Goal: Book appointment/travel/reservation

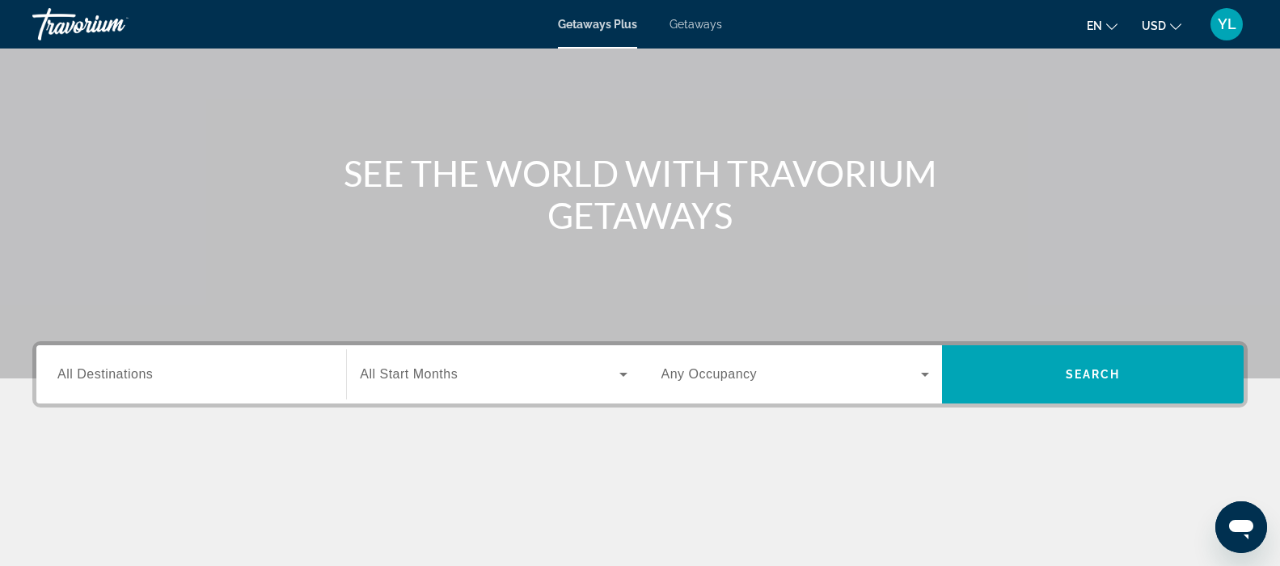
scroll to position [81, 0]
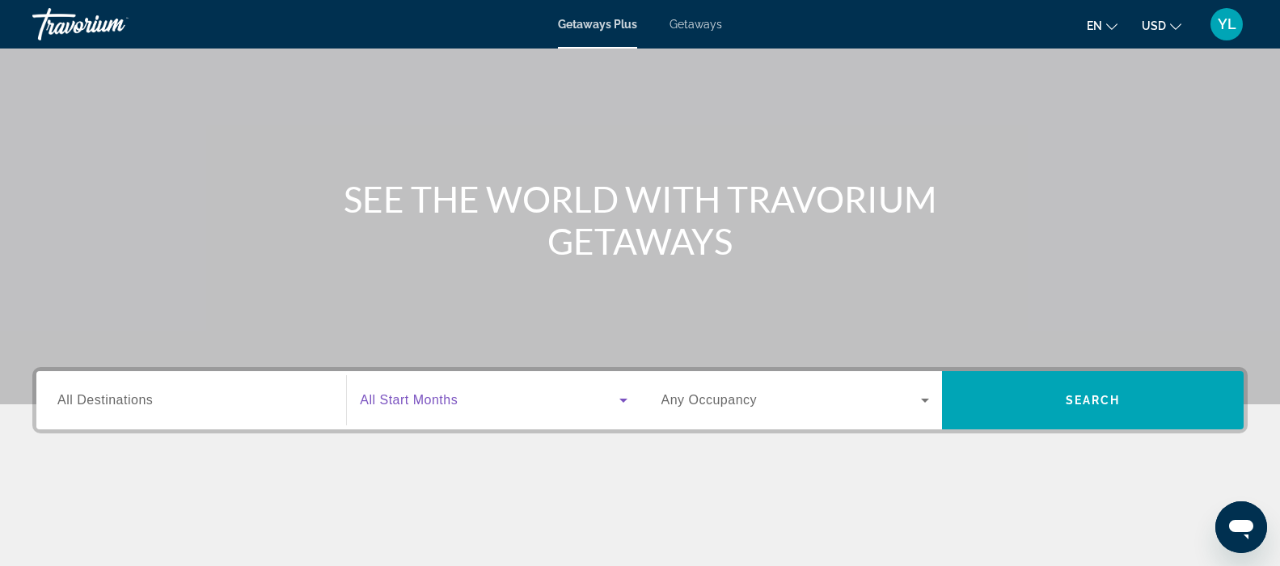
click at [623, 403] on icon "Search widget" at bounding box center [623, 400] width 19 height 19
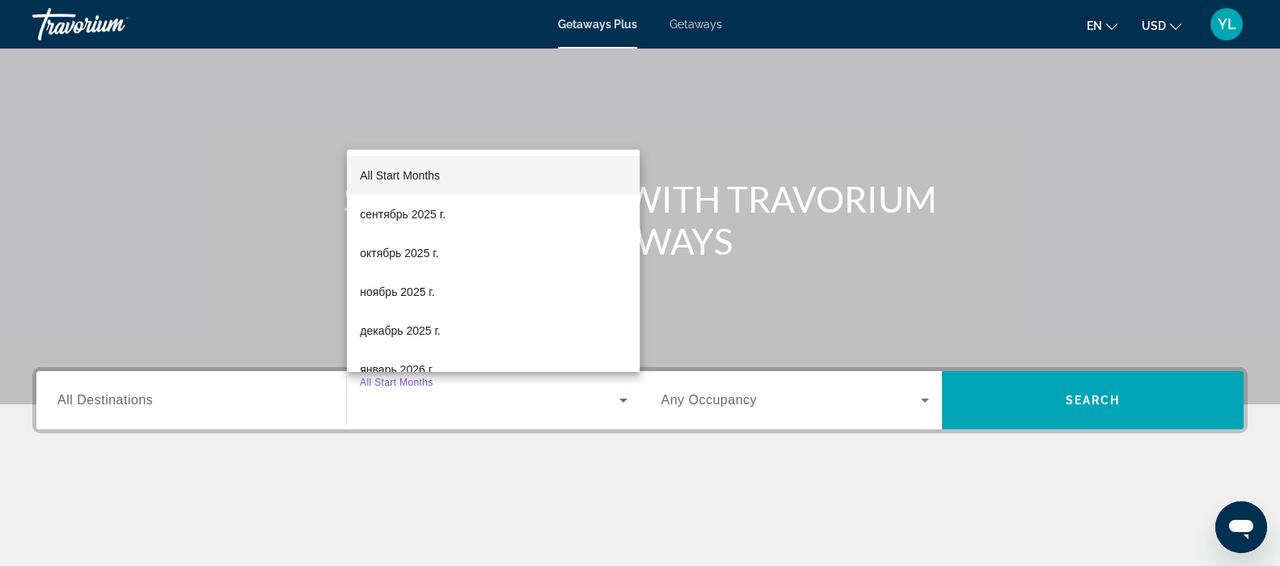
scroll to position [308, 0]
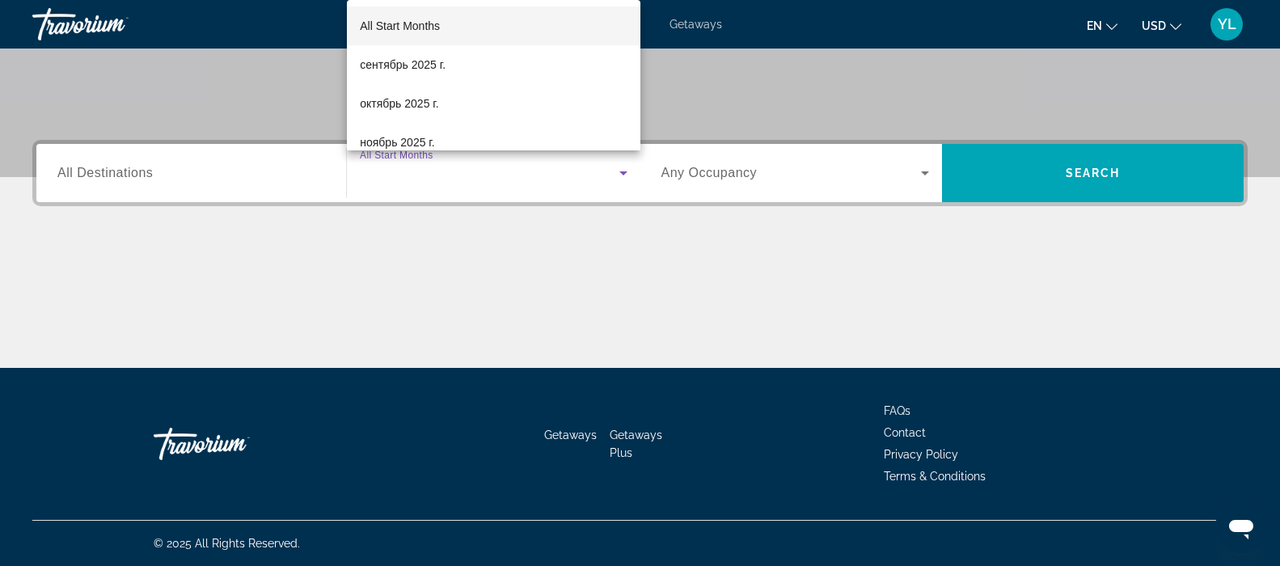
click at [610, 316] on div at bounding box center [640, 283] width 1280 height 566
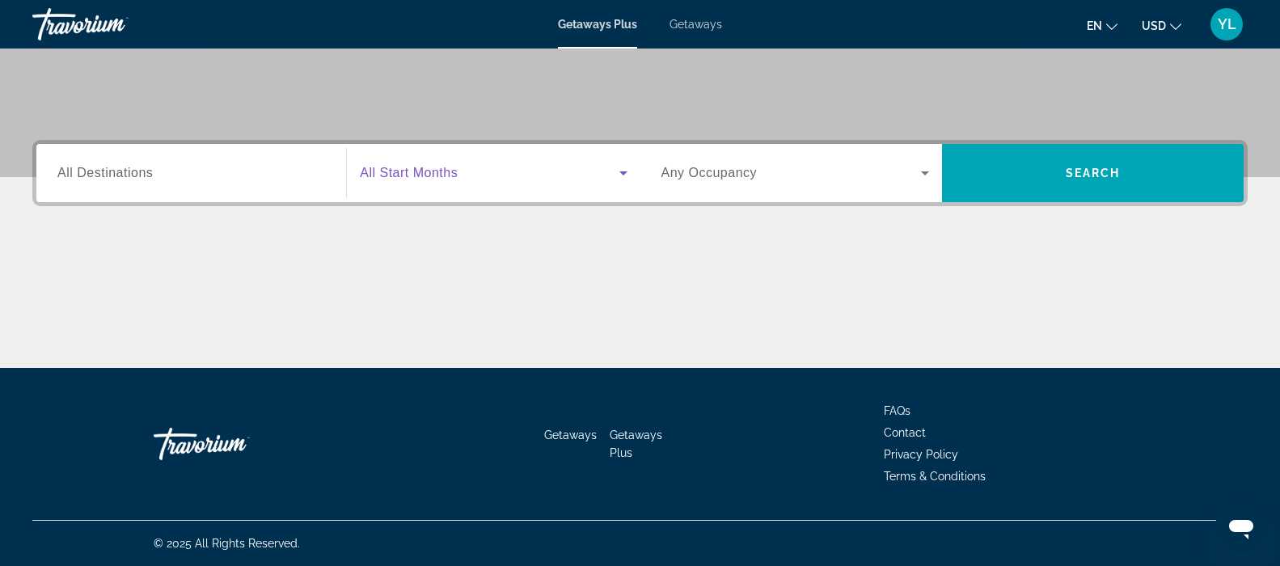
click at [622, 175] on icon "Search widget" at bounding box center [623, 172] width 19 height 19
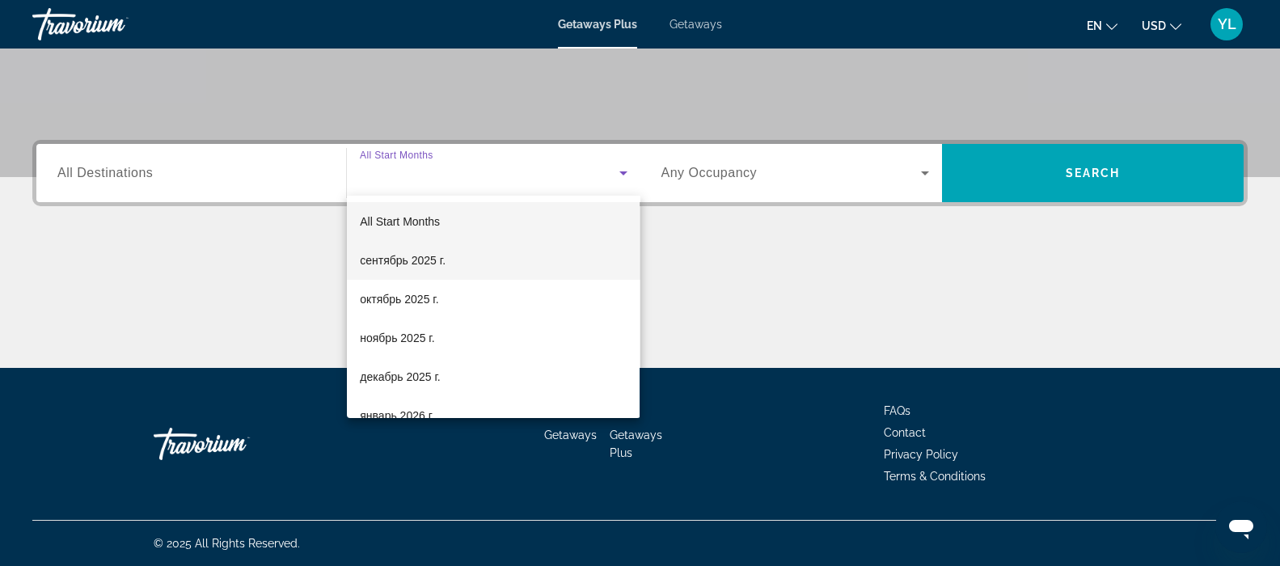
click at [419, 261] on span "сентябрь 2025 г." at bounding box center [403, 260] width 86 height 19
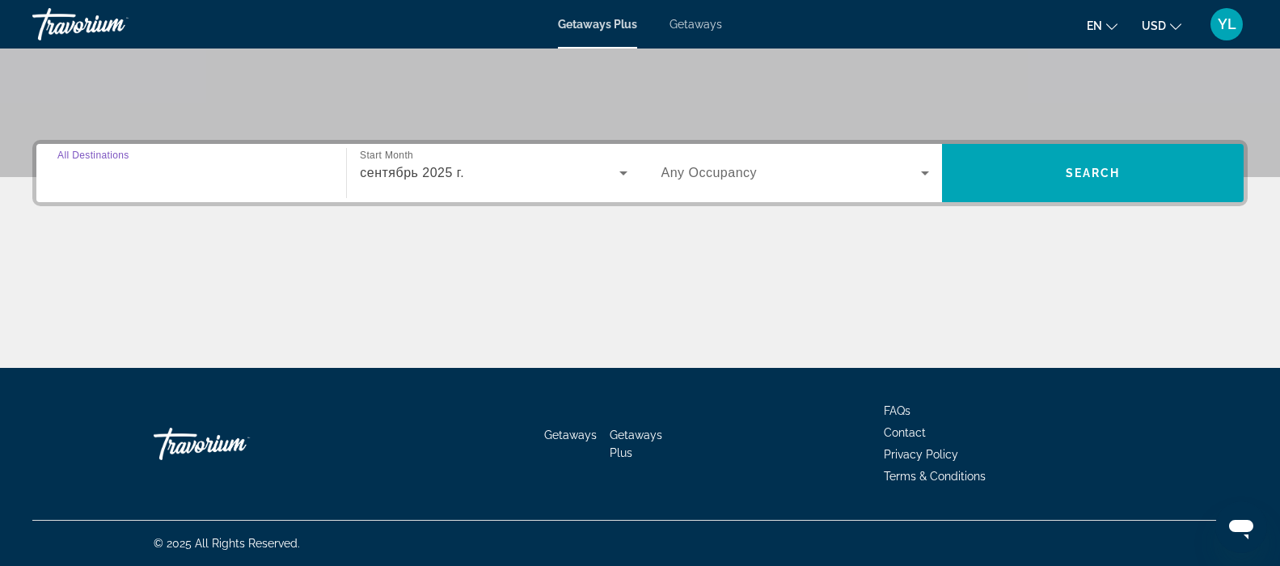
click at [201, 178] on input "Destination All Destinations" at bounding box center [191, 173] width 268 height 19
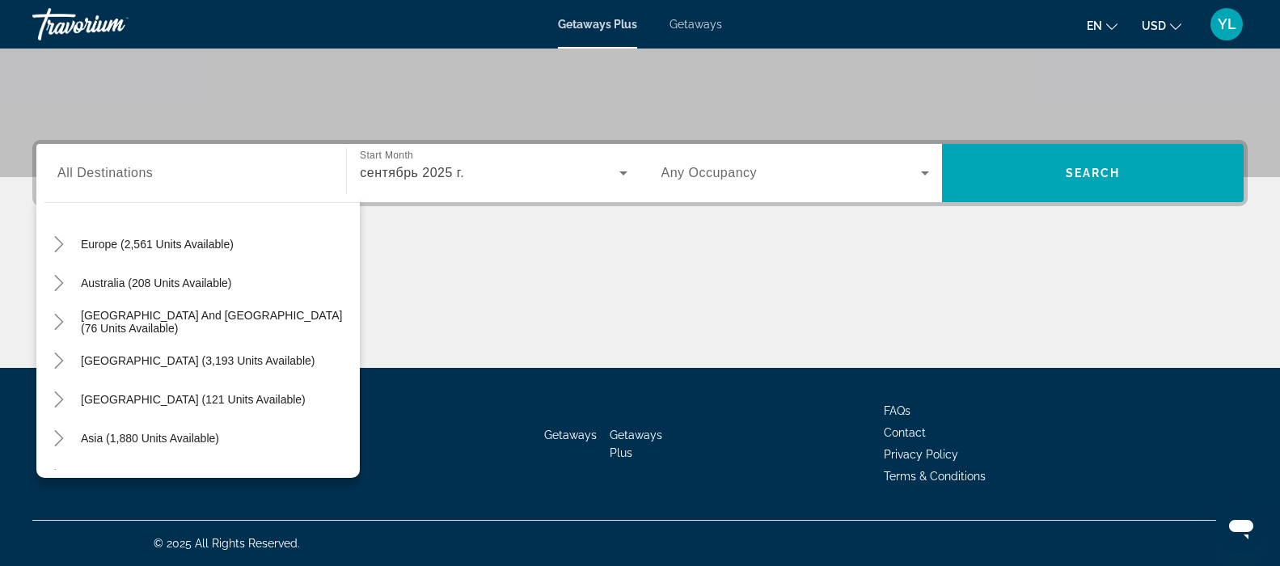
scroll to position [236, 0]
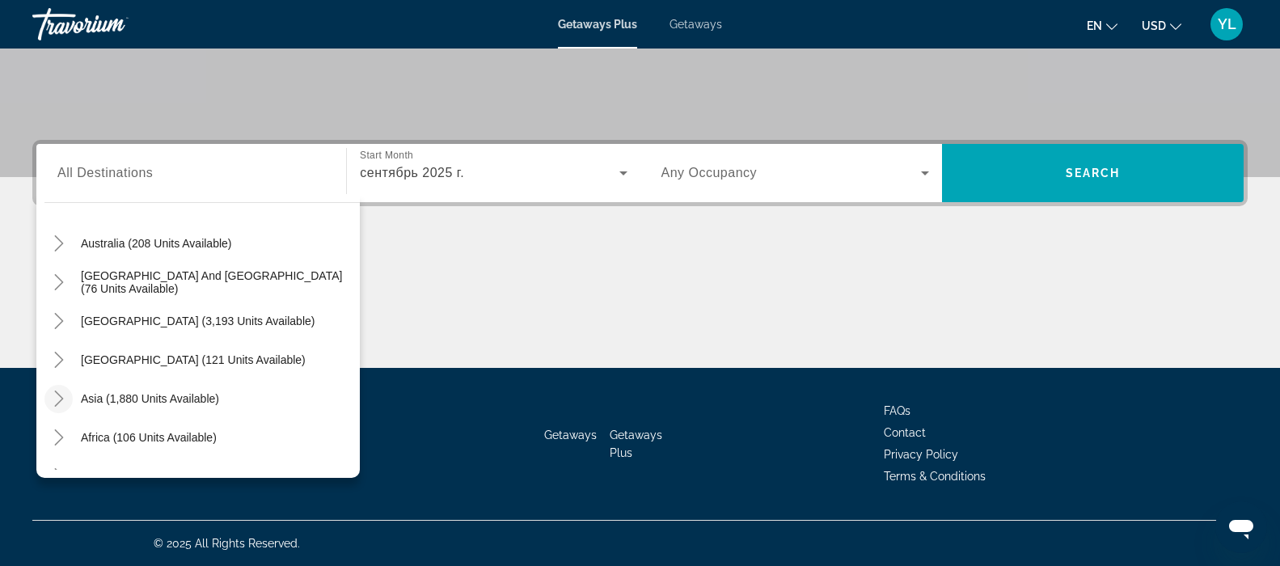
click at [57, 400] on icon "Toggle Asia (1,880 units available)" at bounding box center [59, 399] width 16 height 16
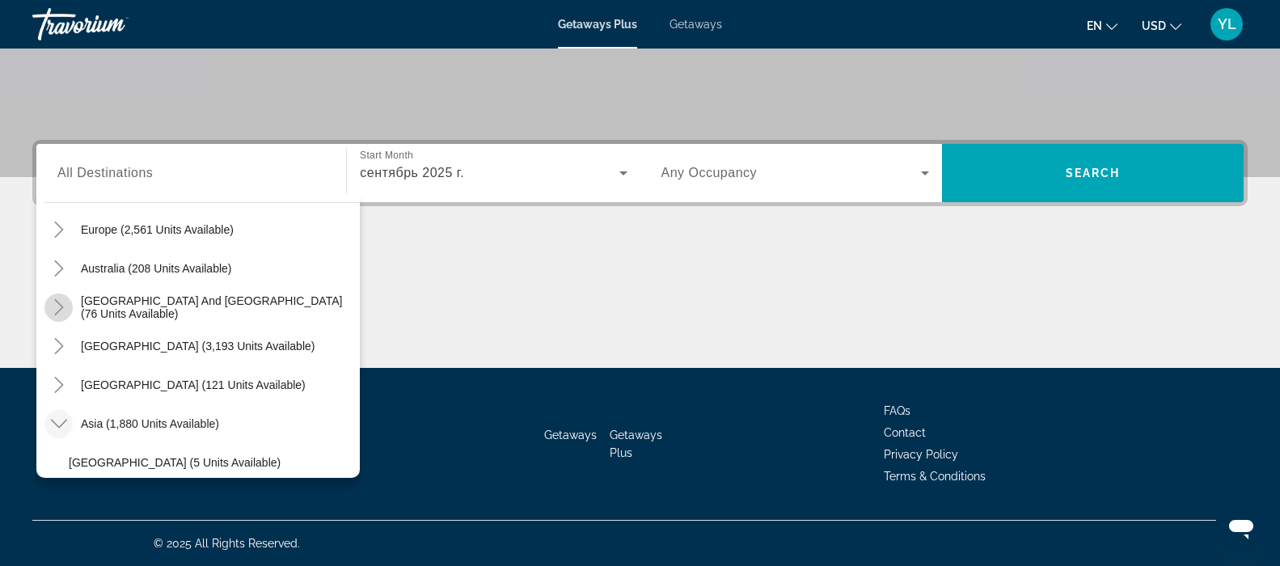
click at [57, 310] on icon "Toggle South Pacific and Oceania (76 units available)" at bounding box center [59, 307] width 16 height 16
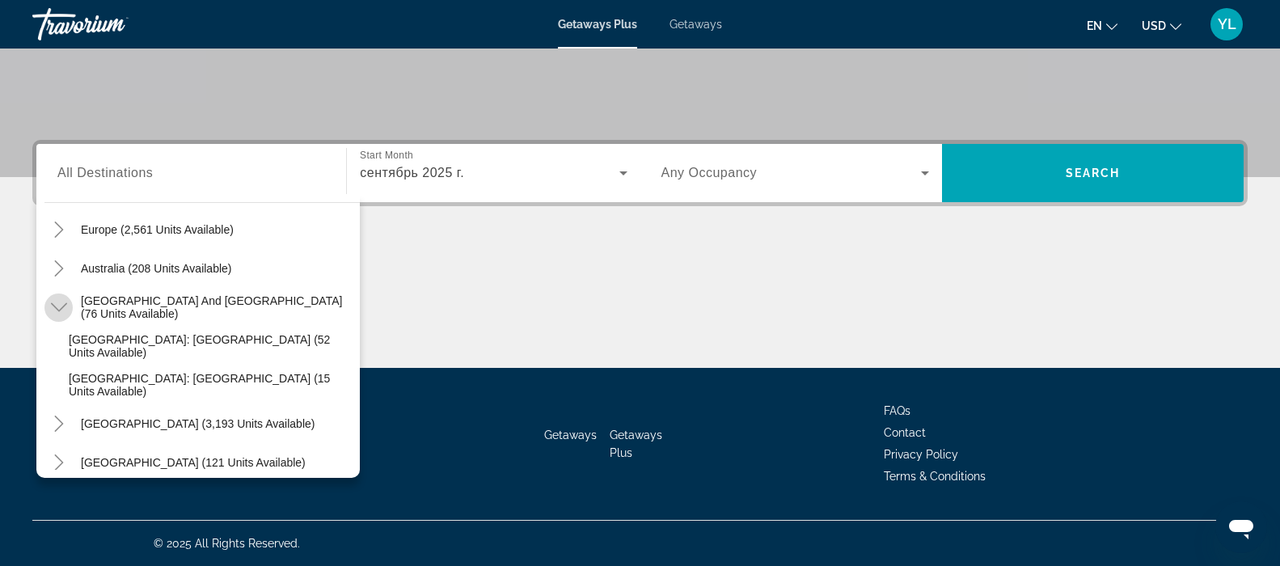
click at [61, 305] on icon "Toggle South Pacific and Oceania (76 units available)" at bounding box center [59, 307] width 16 height 16
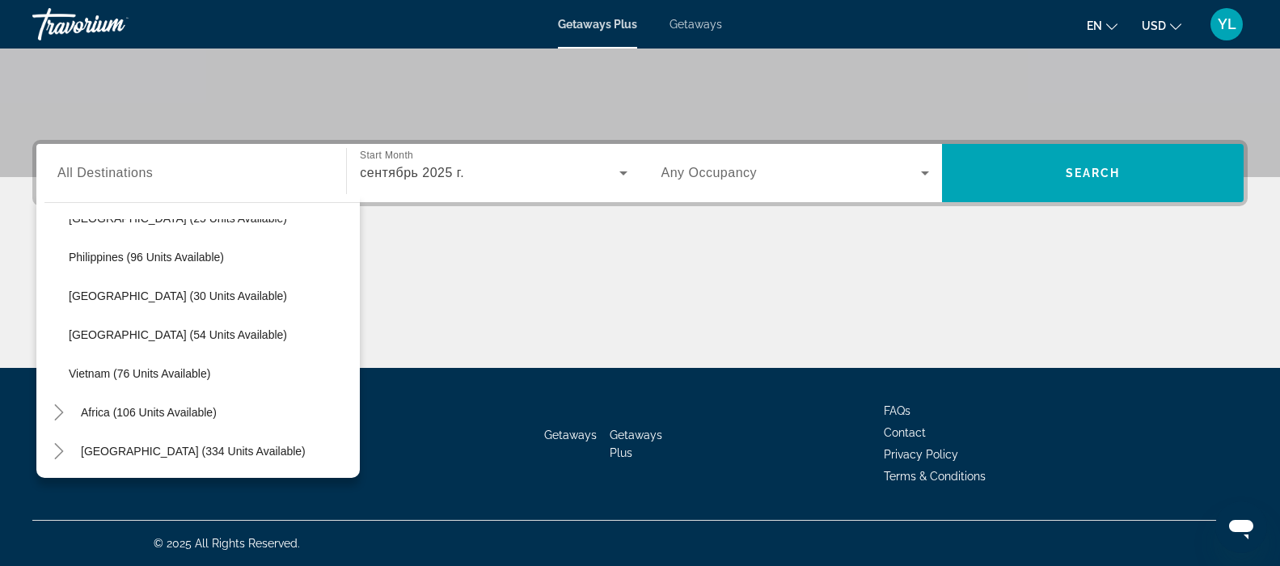
scroll to position [689, 0]
click at [623, 172] on icon "Search widget" at bounding box center [623, 173] width 8 height 4
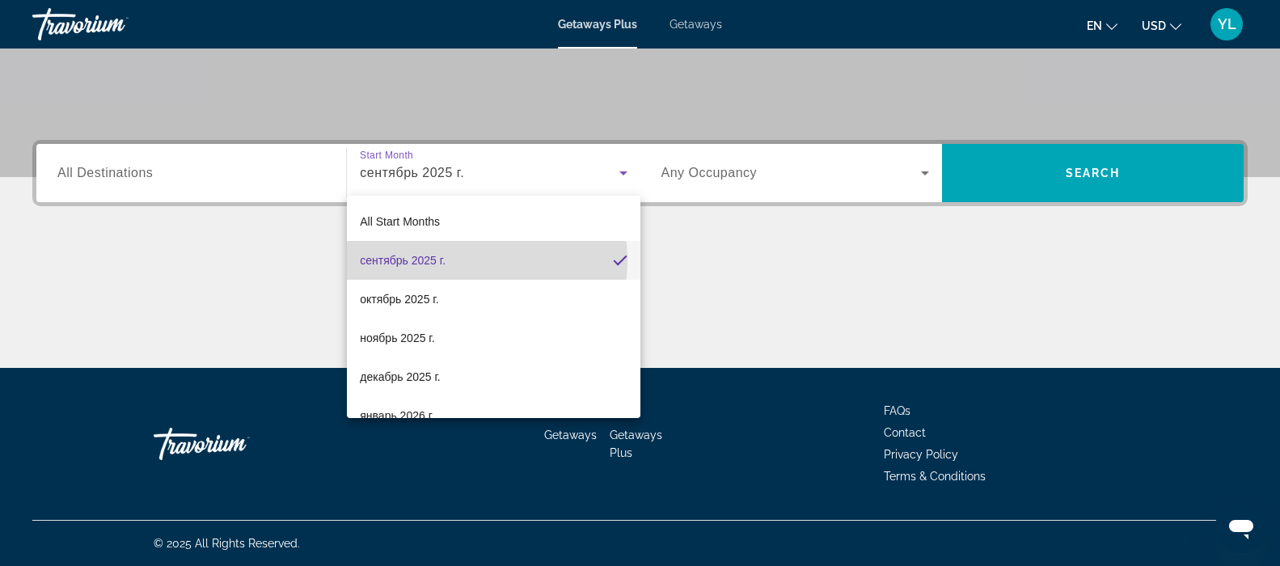
click at [466, 260] on mat-option "сентябрь 2025 г." at bounding box center [493, 260] width 293 height 39
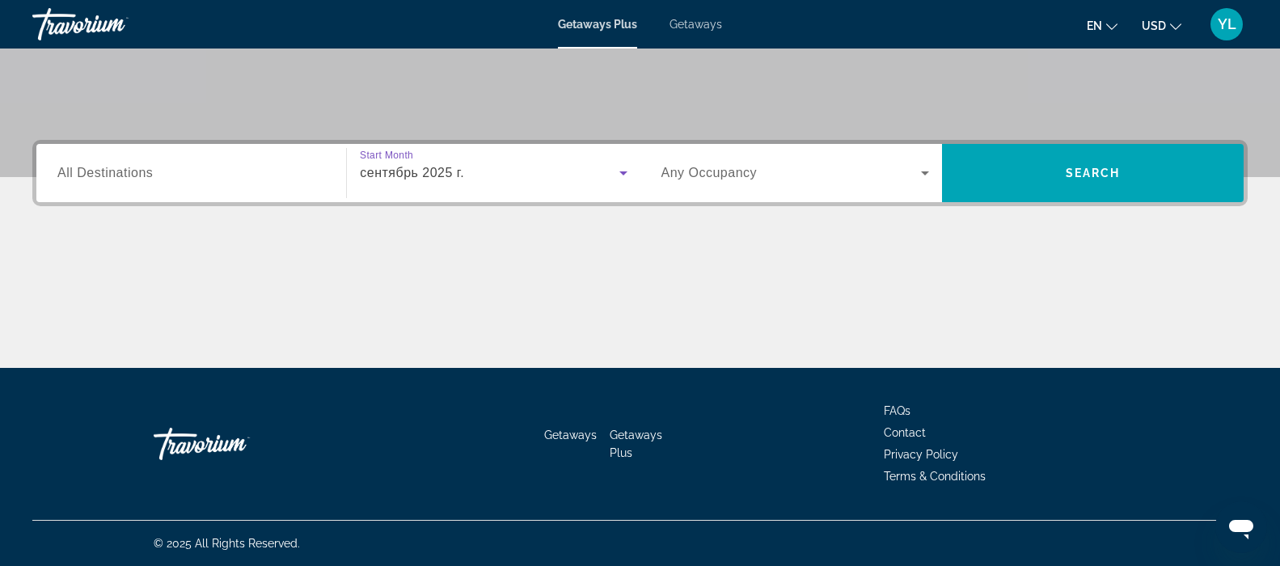
click at [621, 173] on icon "Search widget" at bounding box center [623, 173] width 8 height 4
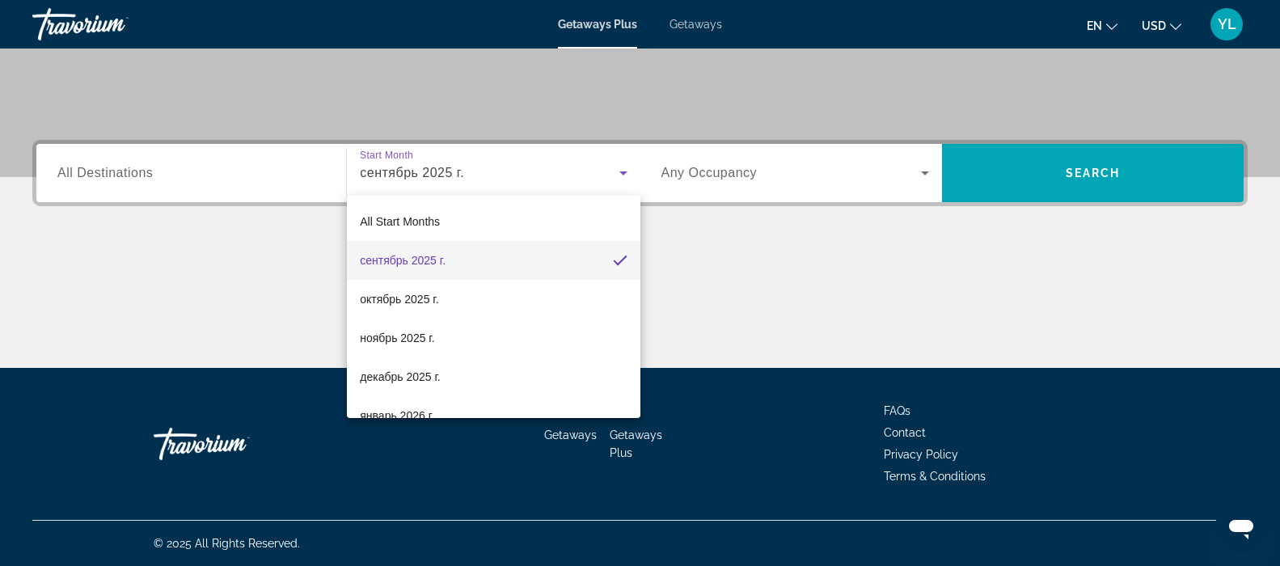
click at [502, 270] on mat-option "сентябрь 2025 г." at bounding box center [493, 260] width 293 height 39
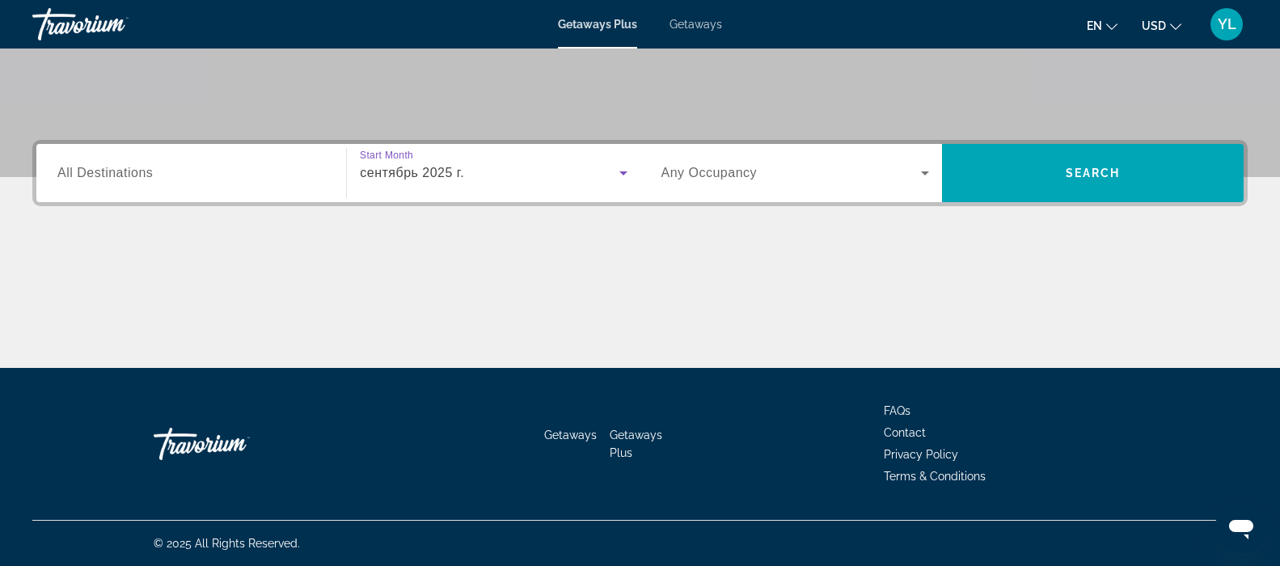
click at [213, 179] on input "Destination All Destinations" at bounding box center [191, 173] width 268 height 19
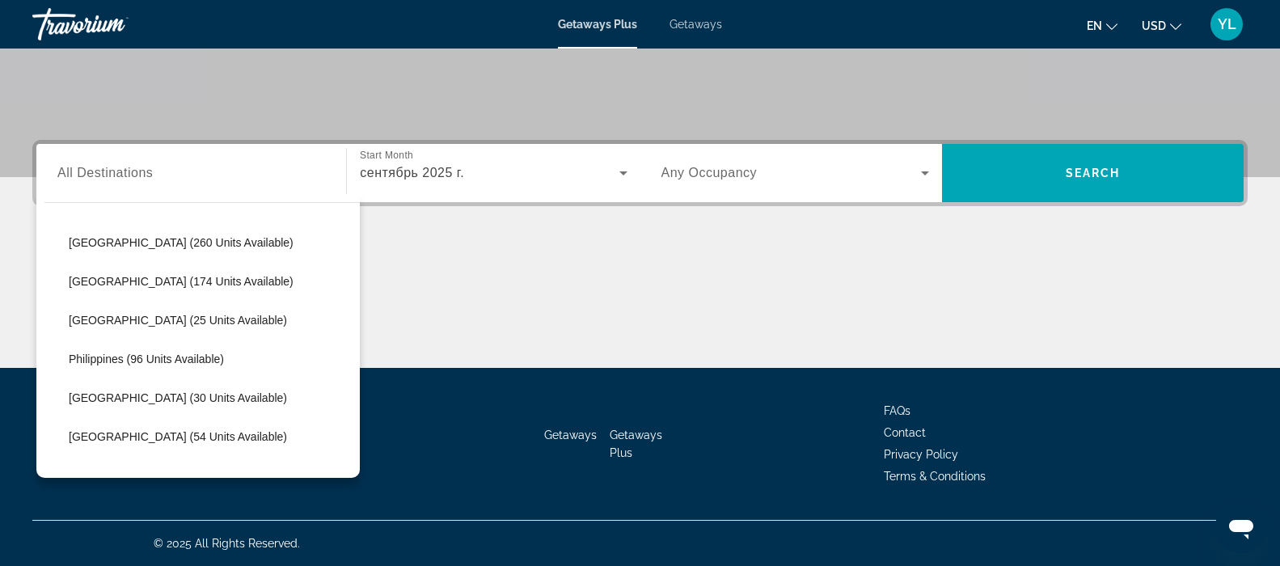
scroll to position [580, 0]
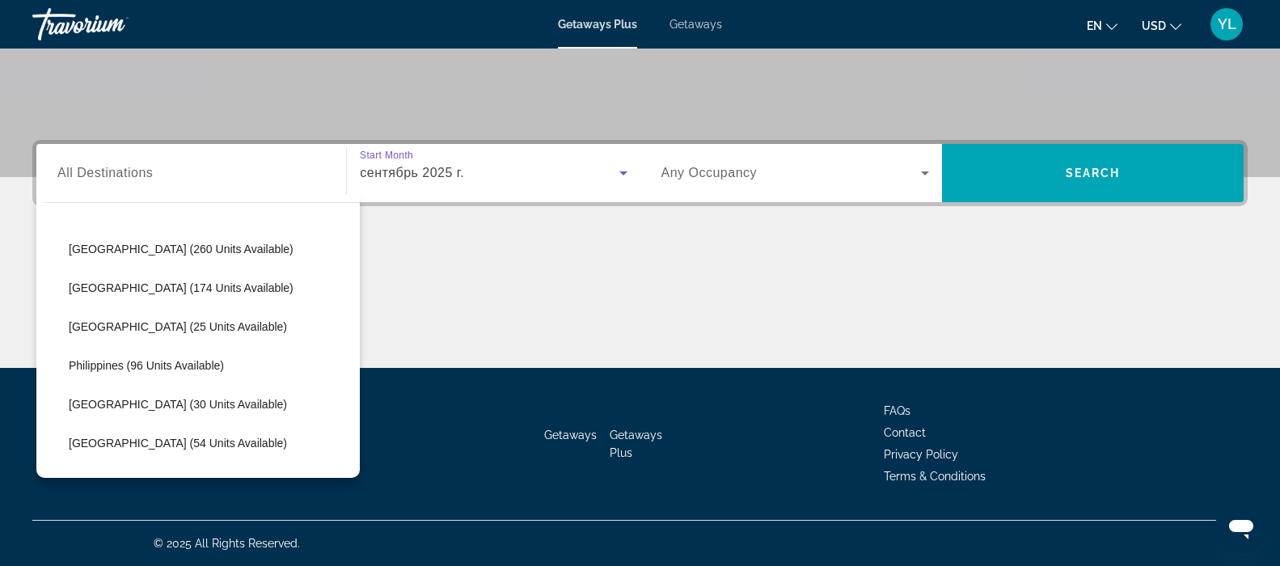
click at [622, 175] on icon "Search widget" at bounding box center [623, 172] width 19 height 19
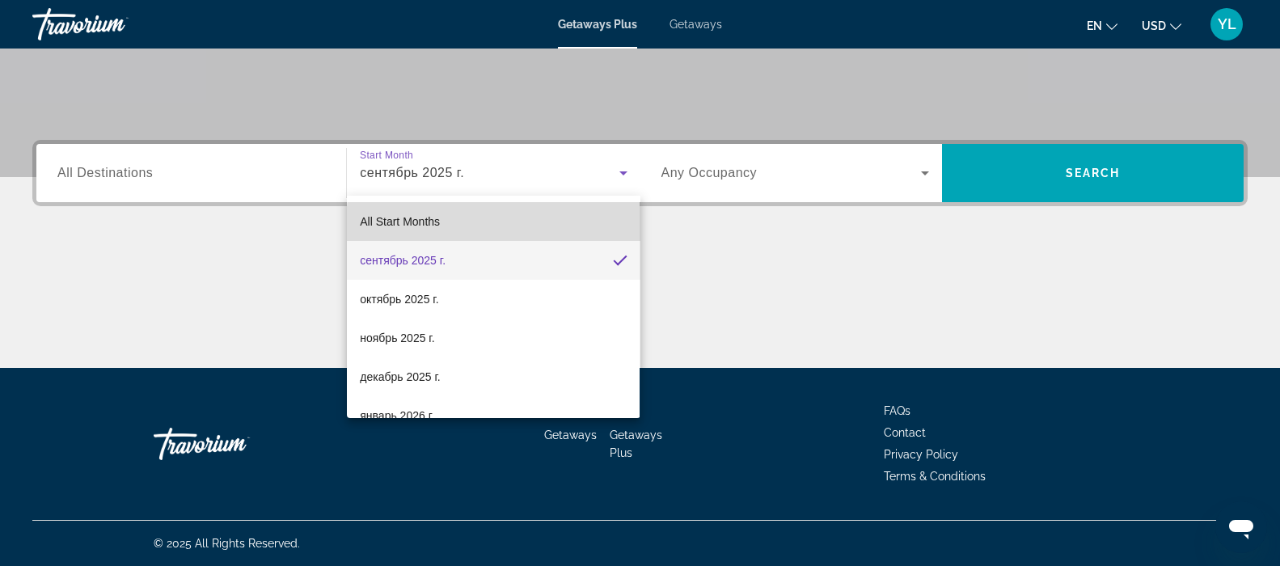
click at [538, 231] on mat-option "All Start Months" at bounding box center [493, 221] width 293 height 39
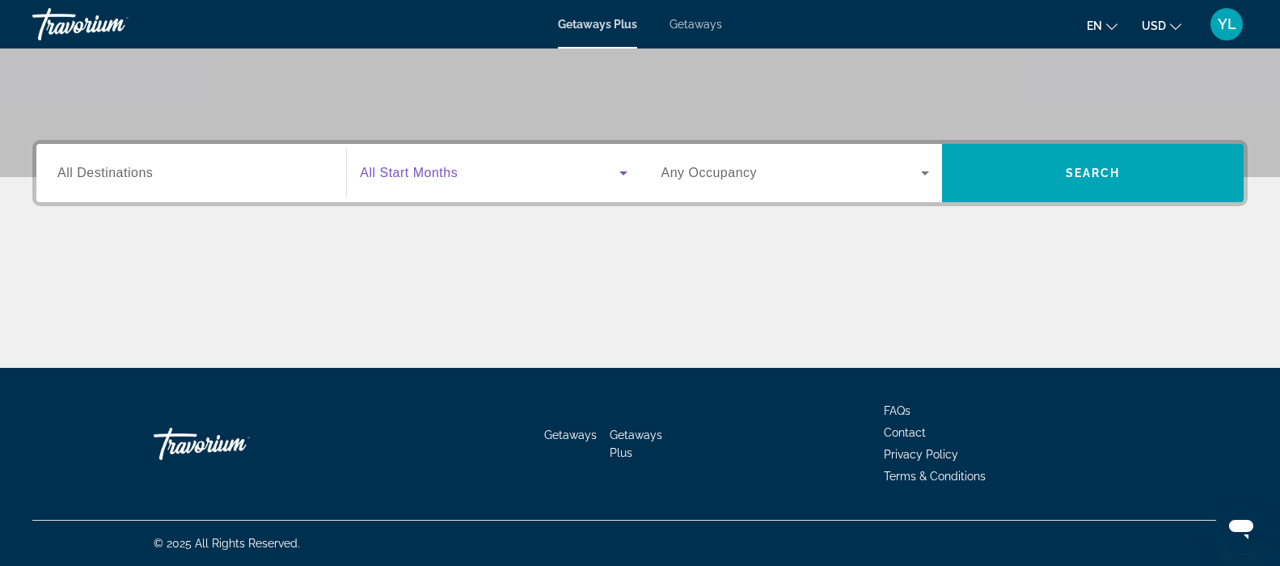
click at [286, 180] on input "Destination All Destinations" at bounding box center [191, 173] width 268 height 19
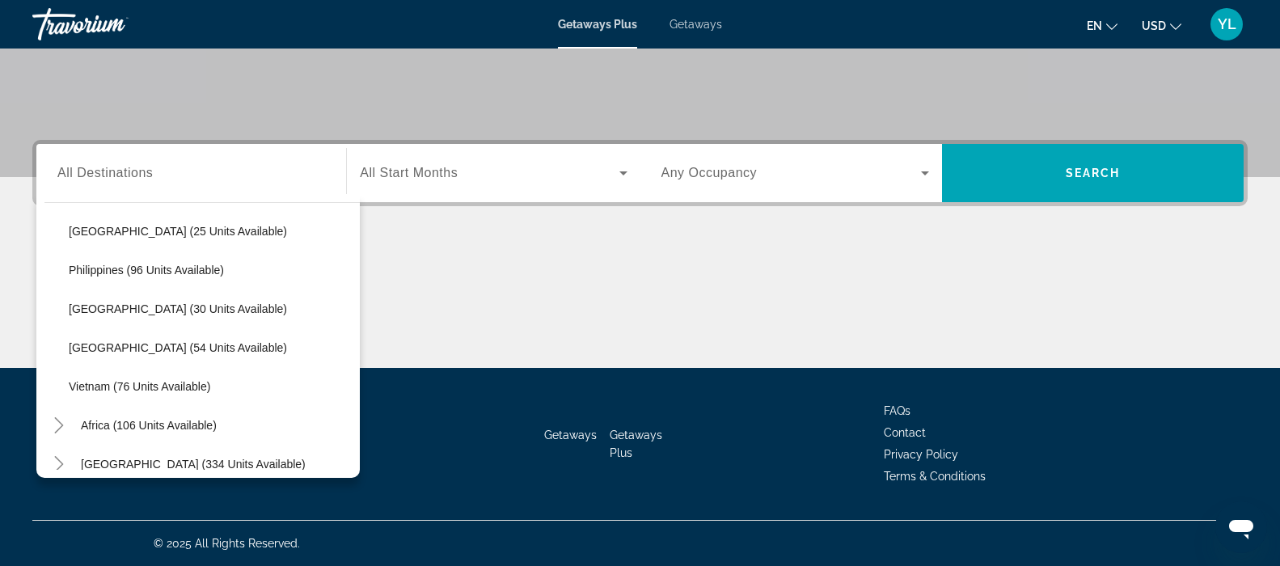
scroll to position [689, 0]
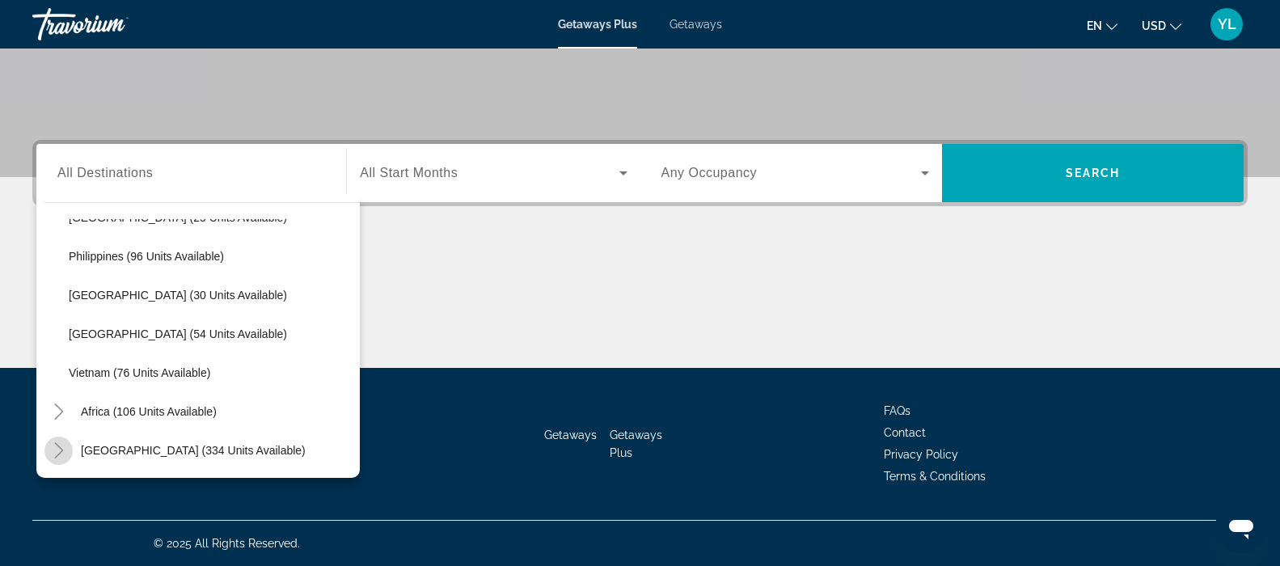
click at [53, 450] on icon "Toggle Middle East (334 units available)" at bounding box center [59, 450] width 16 height 16
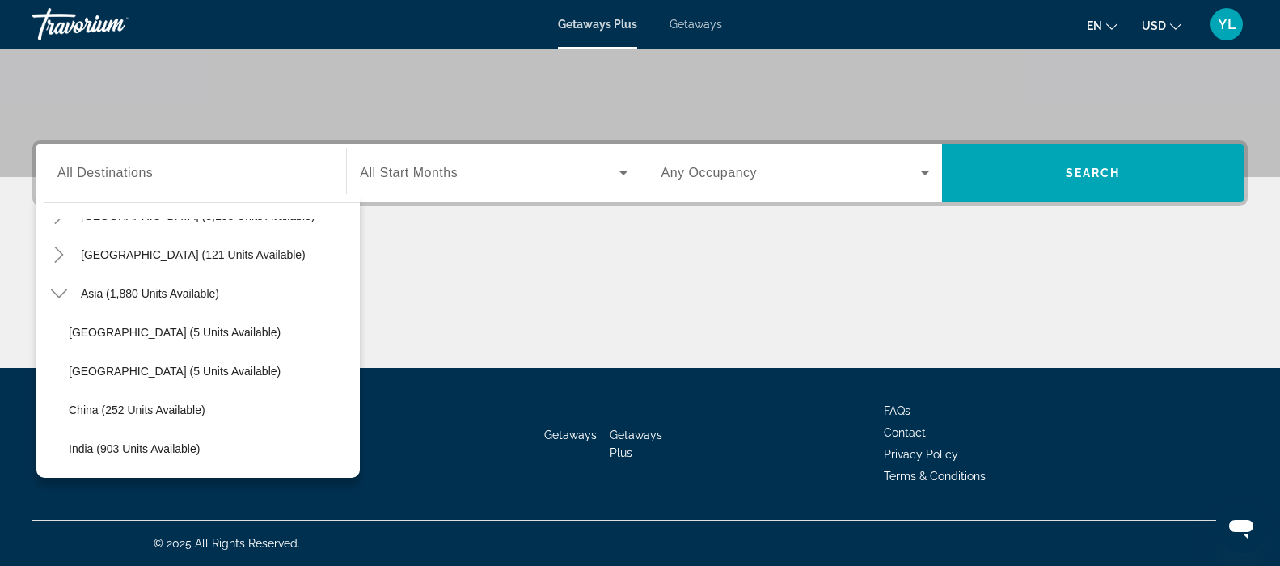
scroll to position [326, 0]
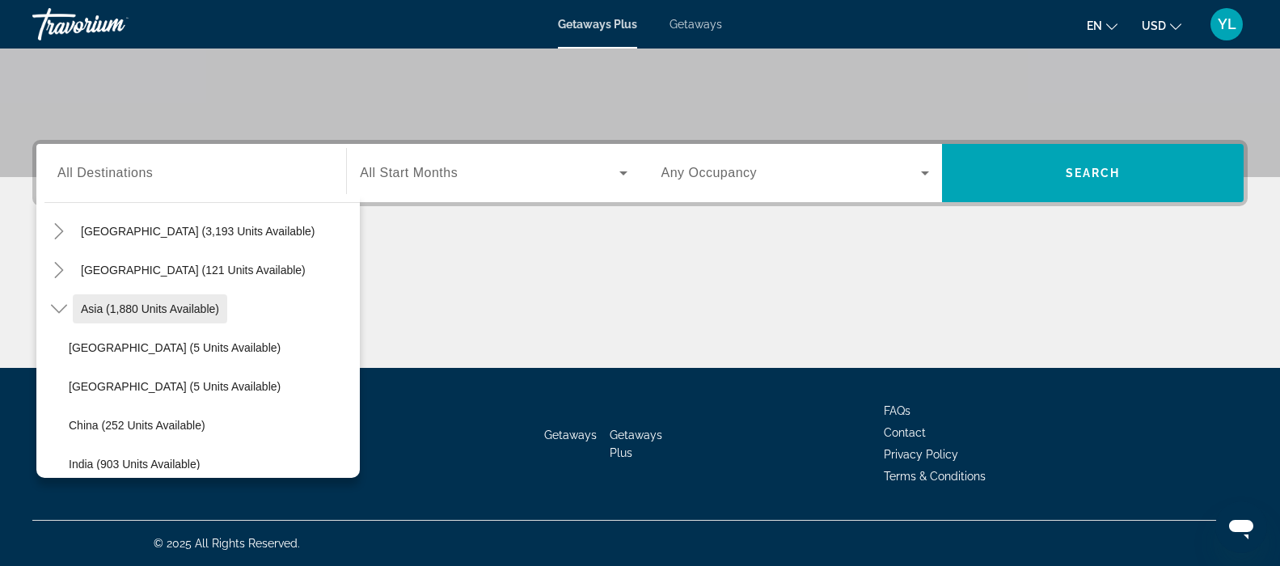
click at [215, 312] on span "Asia (1,880 units available)" at bounding box center [150, 308] width 138 height 13
type input "**********"
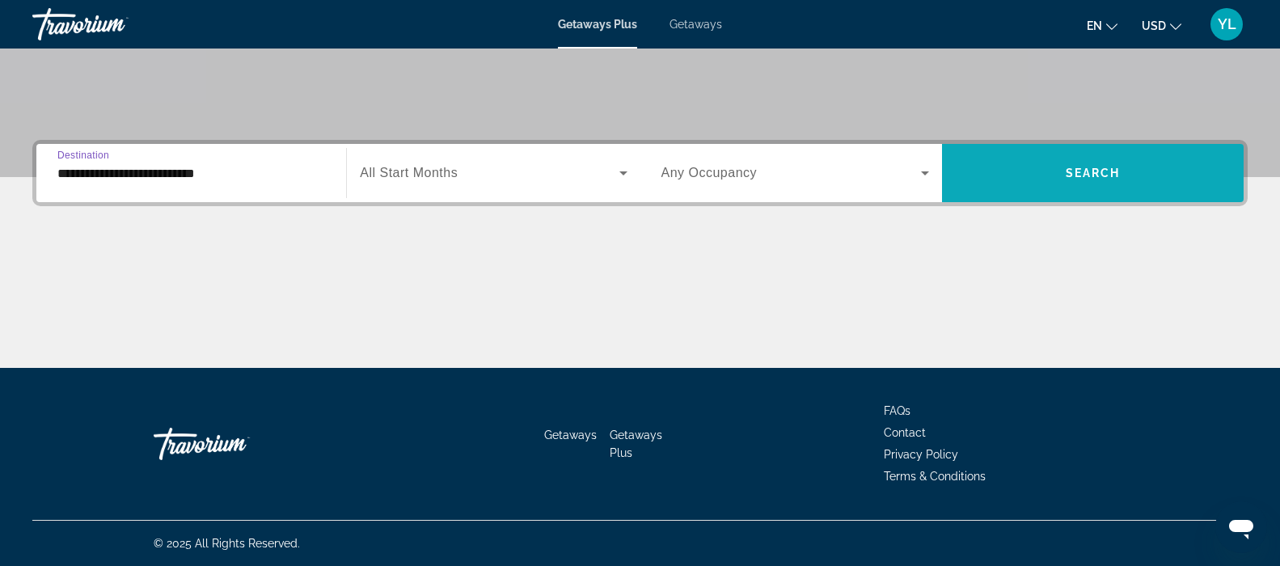
click at [1084, 167] on span "Search" at bounding box center [1093, 173] width 55 height 13
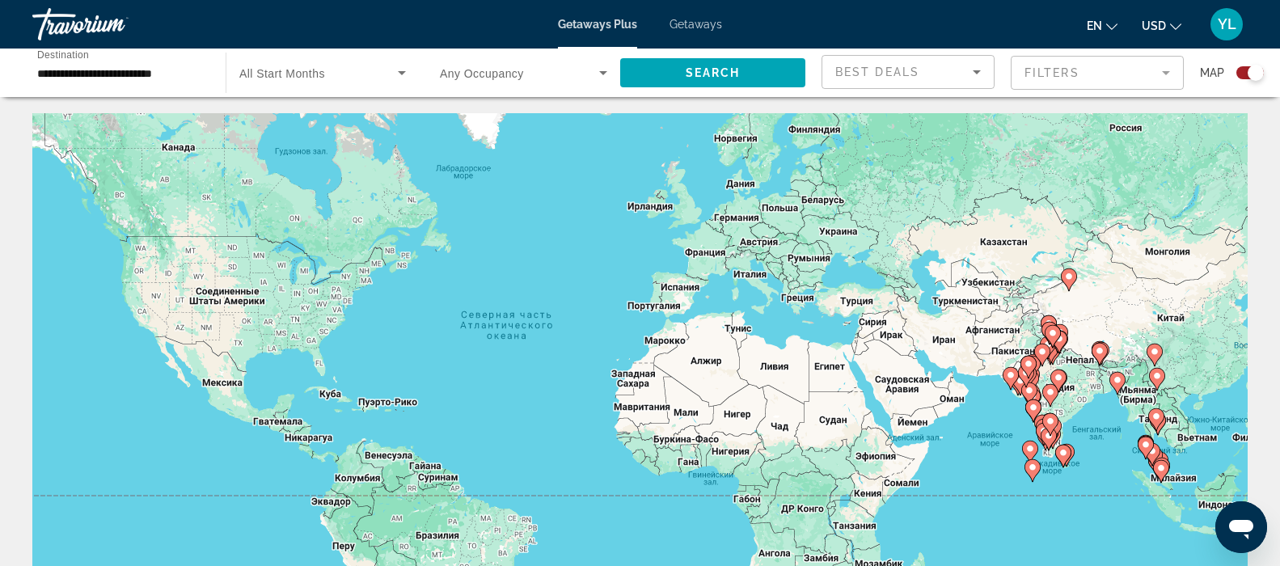
drag, startPoint x: 1080, startPoint y: 424, endPoint x: 691, endPoint y: 415, distance: 389.0
click at [691, 415] on div "Чтобы активировать перетаскивание с помощью клавиатуры, нажмите Alt + Ввод. Пос…" at bounding box center [639, 355] width 1215 height 485
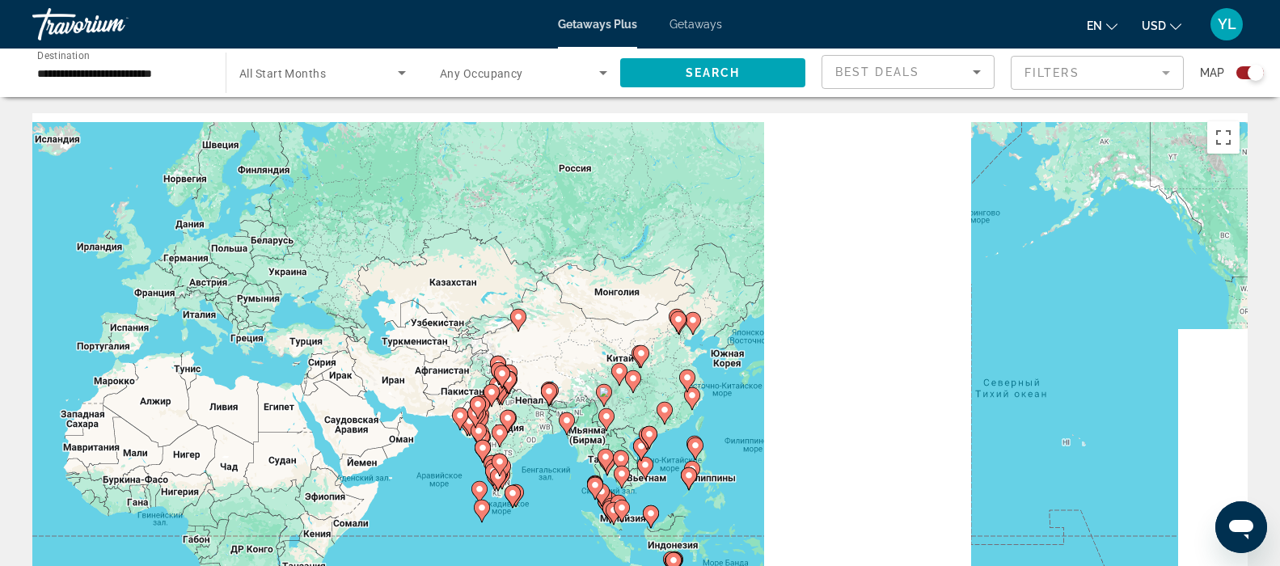
drag, startPoint x: 815, startPoint y: 427, endPoint x: 572, endPoint y: 428, distance: 243.4
click at [572, 428] on div "Чтобы активировать перетаскивание с помощью клавиатуры, нажмите Alt + Ввод. Пос…" at bounding box center [639, 355] width 1215 height 485
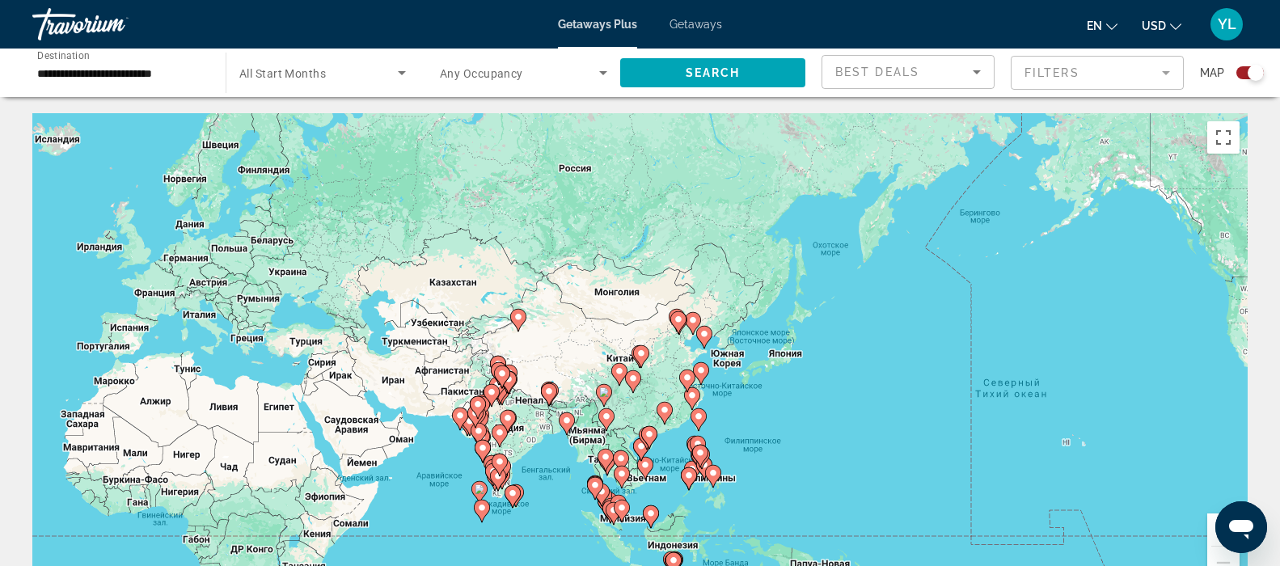
click at [707, 341] on icon "Main content" at bounding box center [703, 337] width 15 height 21
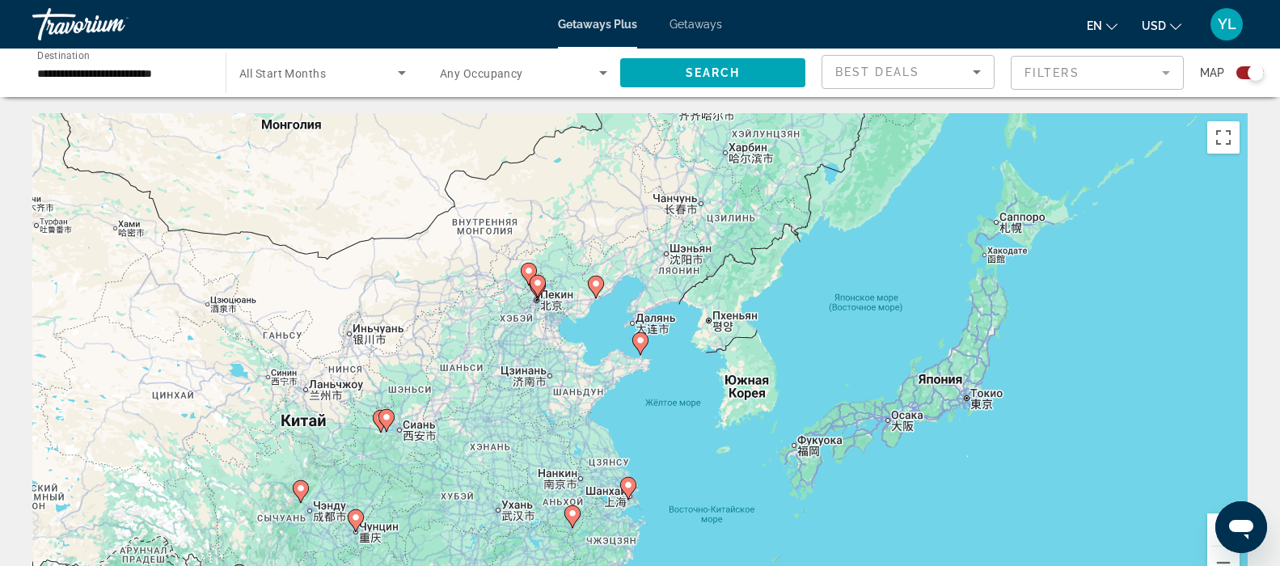
click at [640, 344] on image "Main content" at bounding box center [641, 341] width 10 height 10
type input "**********"
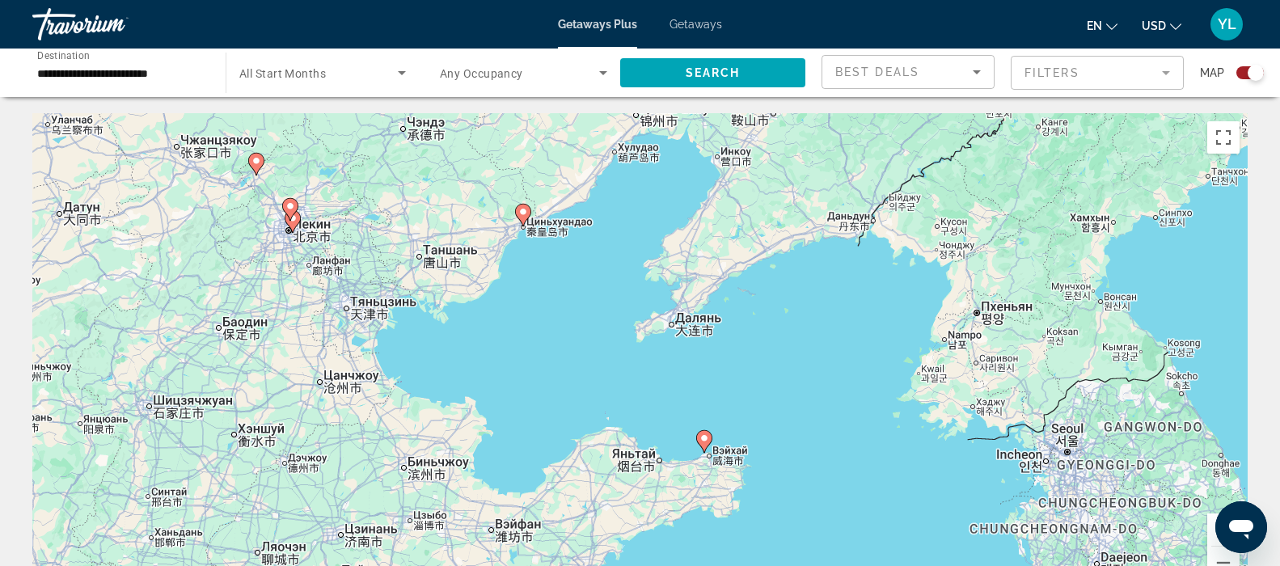
drag, startPoint x: 495, startPoint y: 245, endPoint x: 576, endPoint y: 390, distance: 166.2
click at [576, 390] on div "Чтобы активировать перетаскивание с помощью клавиатуры, нажмите Alt + Ввод. Пос…" at bounding box center [639, 355] width 1215 height 485
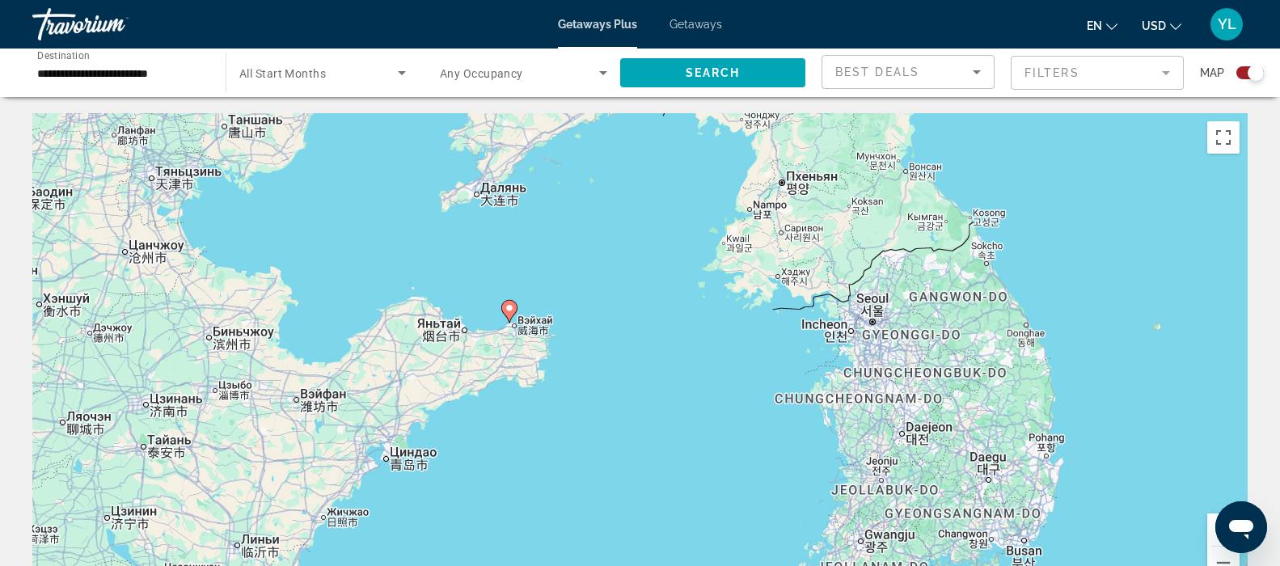
drag, startPoint x: 775, startPoint y: 352, endPoint x: 542, endPoint y: 218, distance: 269.1
click at [567, 217] on div "Чтобы активировать перетаскивание с помощью клавиатуры, нажмите Alt + Ввод. Пос…" at bounding box center [639, 355] width 1215 height 485
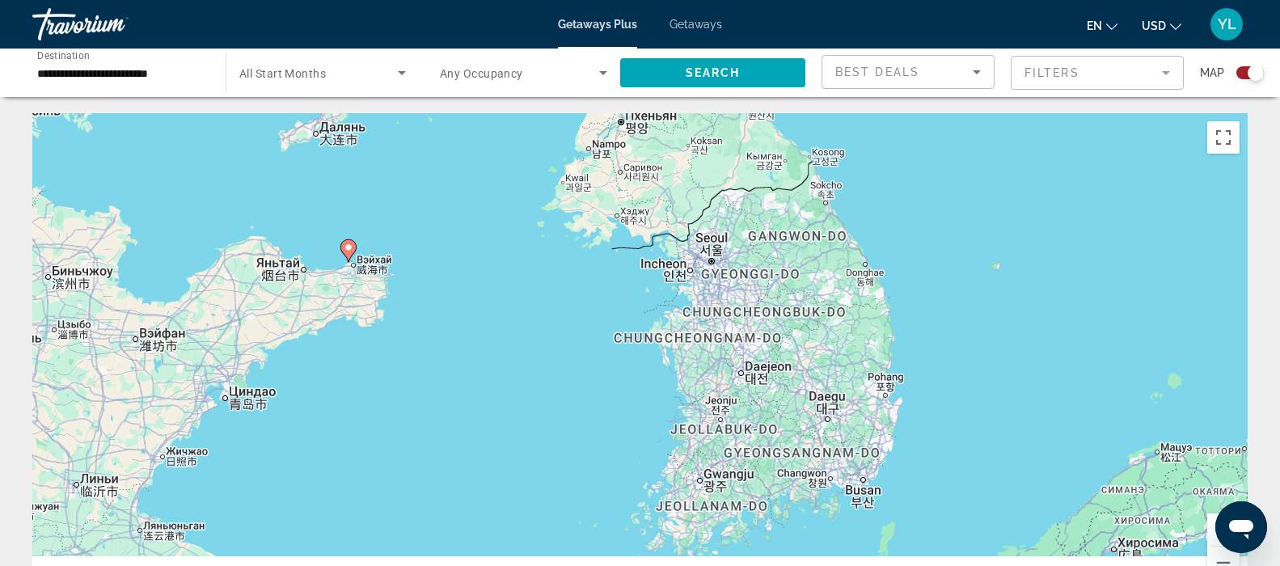
drag, startPoint x: 910, startPoint y: 393, endPoint x: 764, endPoint y: 343, distance: 154.7
click at [764, 343] on div "Чтобы активировать перетаскивание с помощью клавиатуры, нажмите Alt + Ввод. Пос…" at bounding box center [639, 355] width 1215 height 485
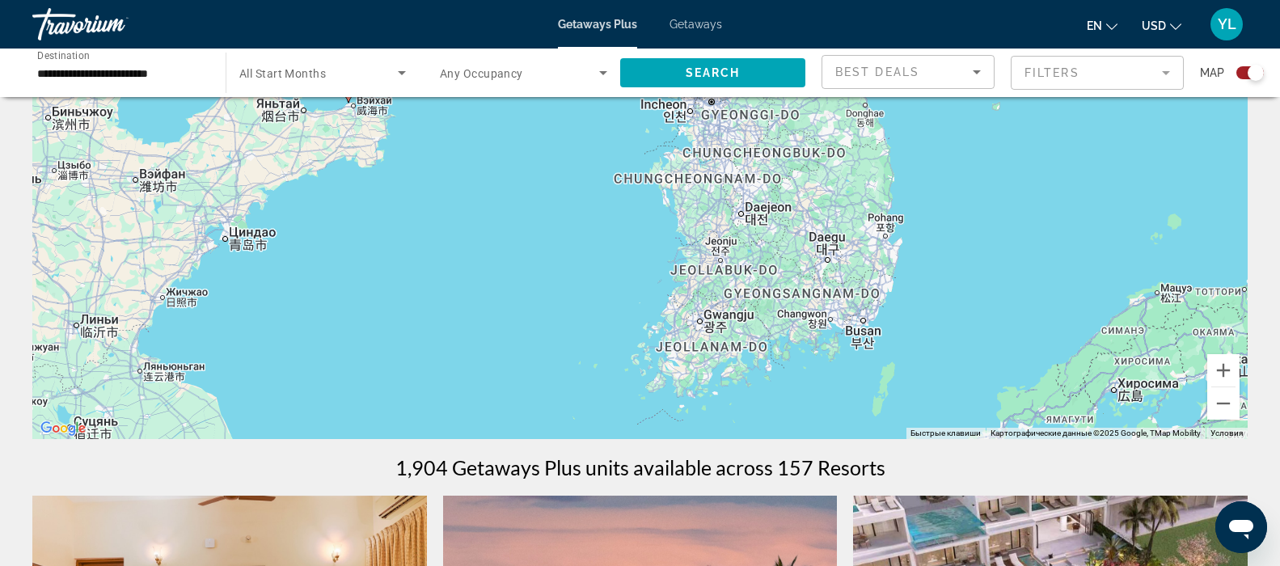
scroll to position [81, 0]
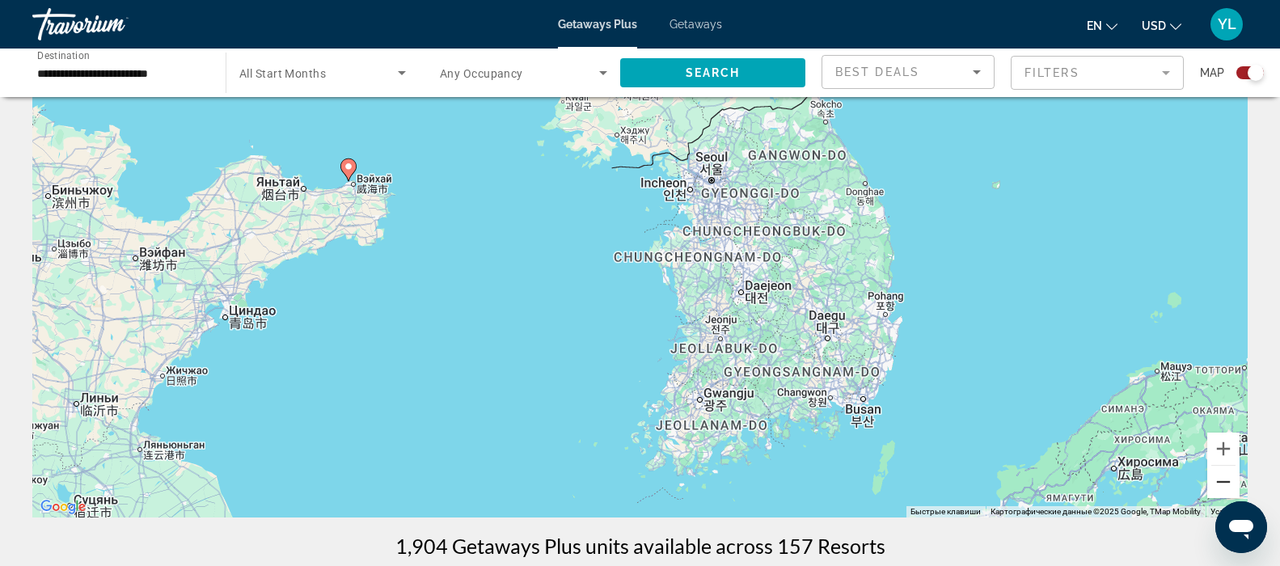
click at [1225, 490] on button "Уменьшить" at bounding box center [1223, 482] width 32 height 32
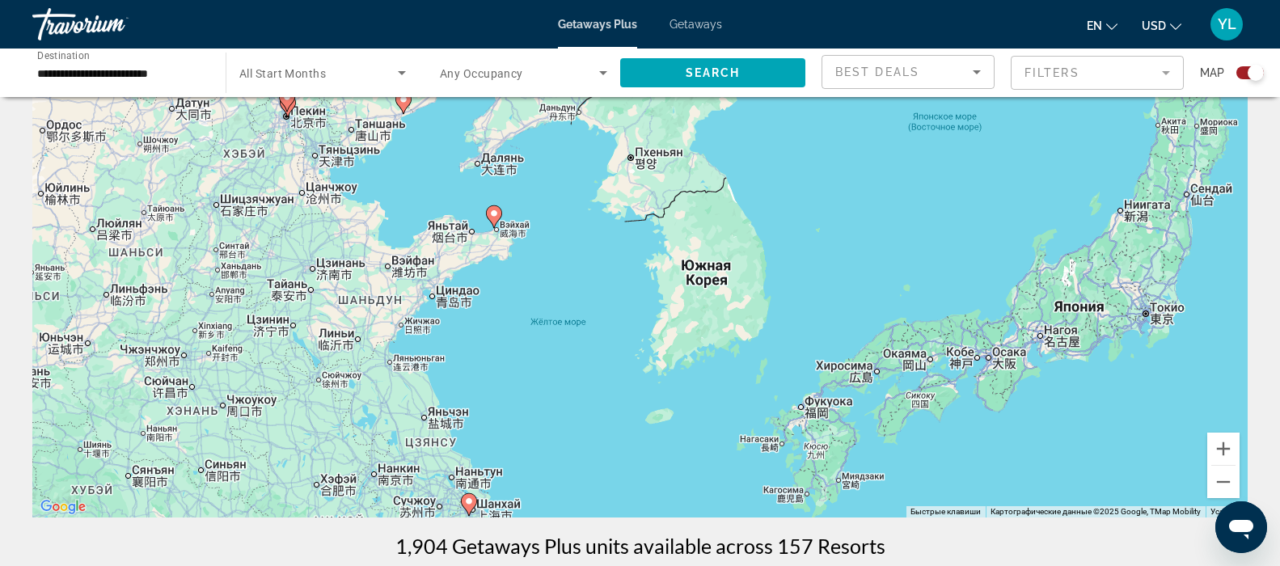
click at [701, 27] on span "Getaways" at bounding box center [695, 24] width 53 height 13
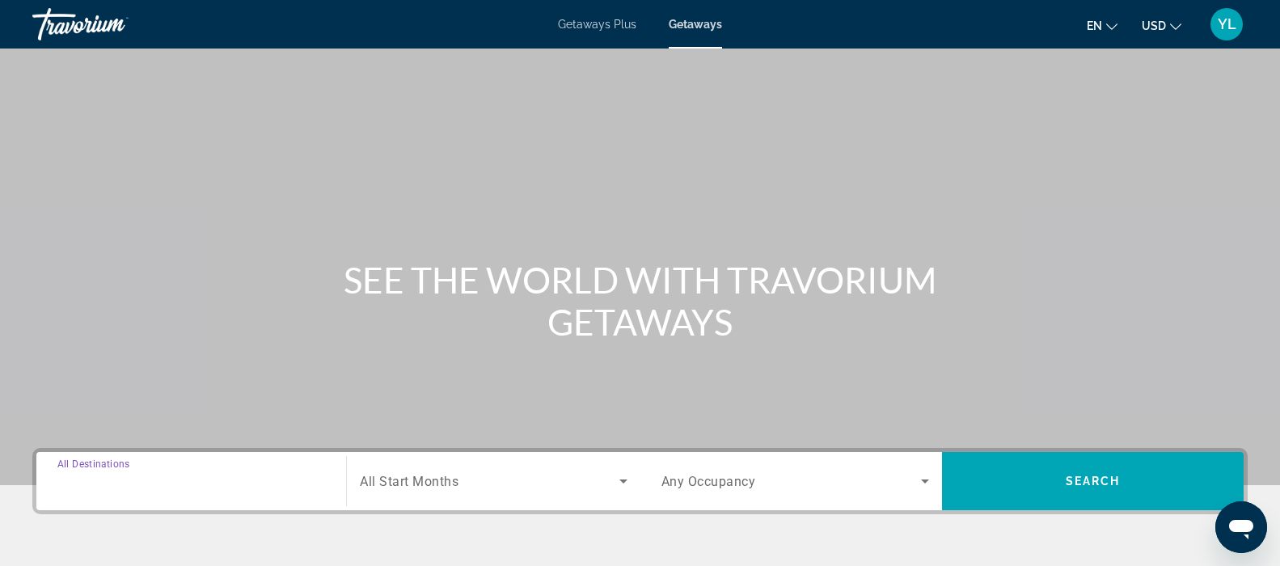
click at [175, 475] on input "Destination All Destinations" at bounding box center [191, 481] width 268 height 19
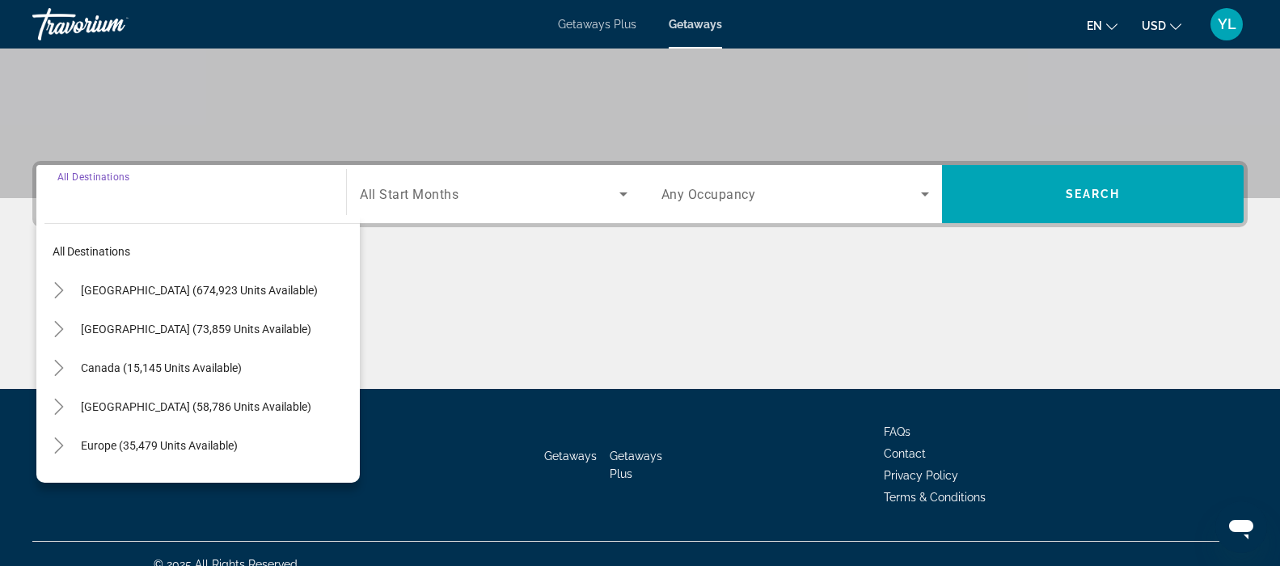
scroll to position [308, 0]
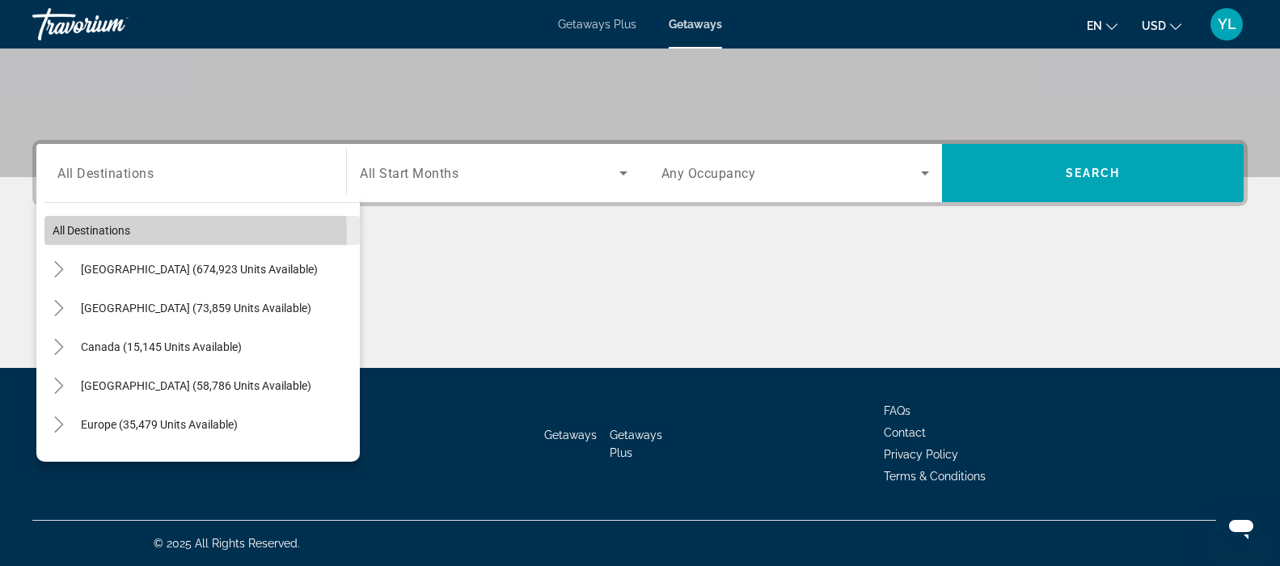
click at [167, 233] on span "Search widget" at bounding box center [201, 230] width 315 height 39
type input "**********"
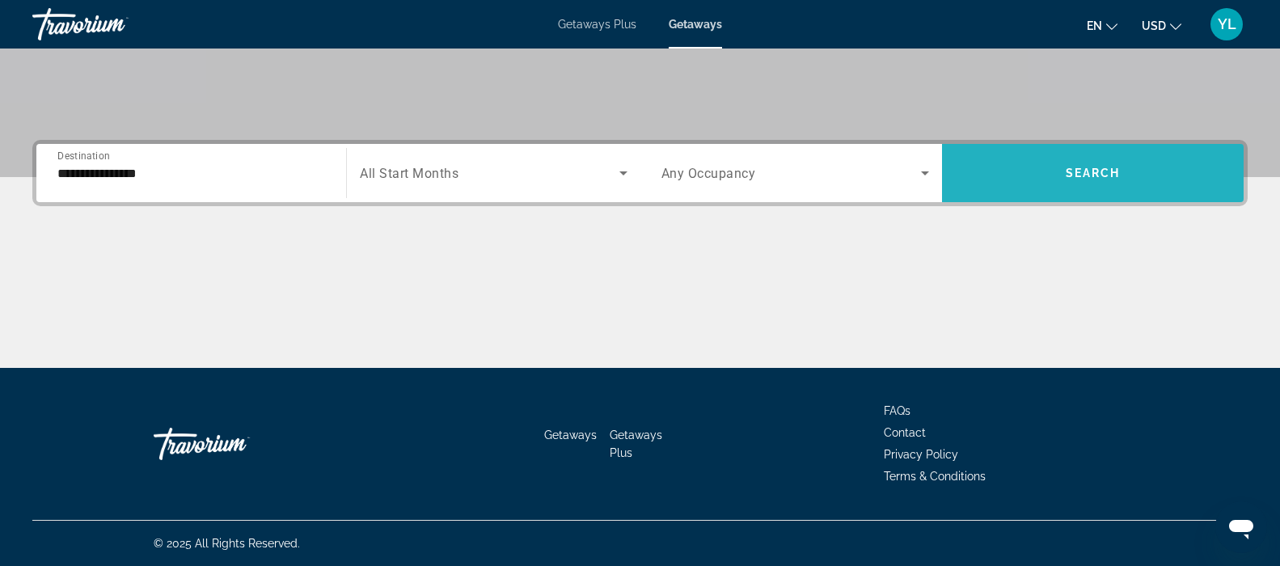
click at [1081, 167] on span "Search" at bounding box center [1093, 173] width 55 height 13
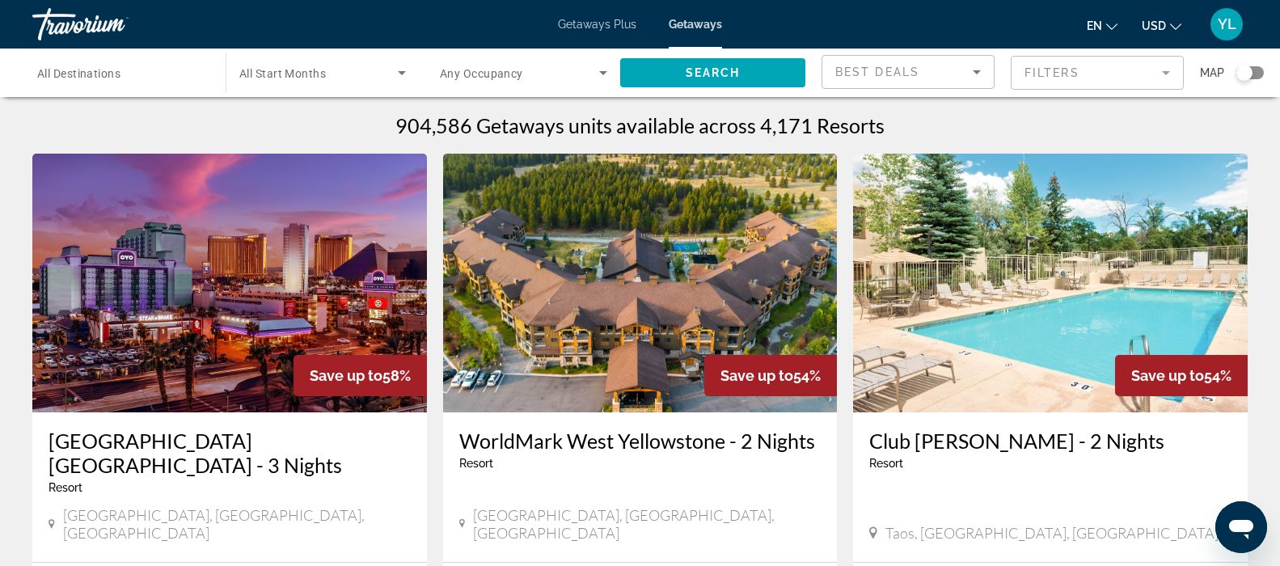
click at [1260, 69] on div "Search widget" at bounding box center [1249, 72] width 27 height 13
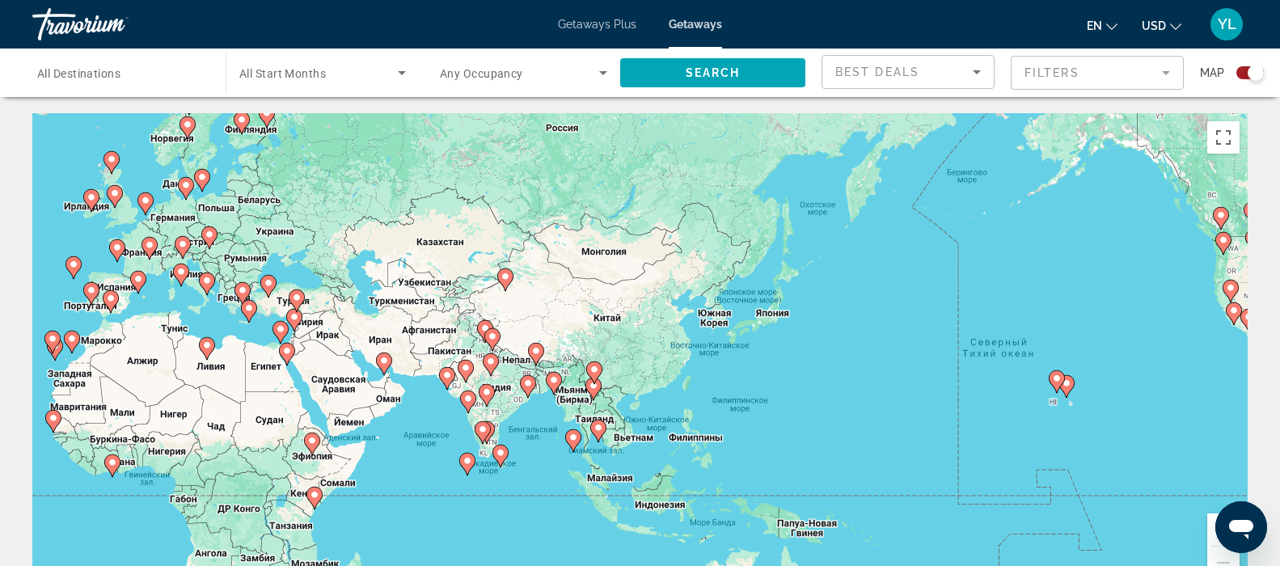
drag, startPoint x: 1175, startPoint y: 381, endPoint x: 521, endPoint y: 374, distance: 654.1
click at [521, 374] on gmp-advanced-marker "Main content" at bounding box center [528, 386] width 16 height 24
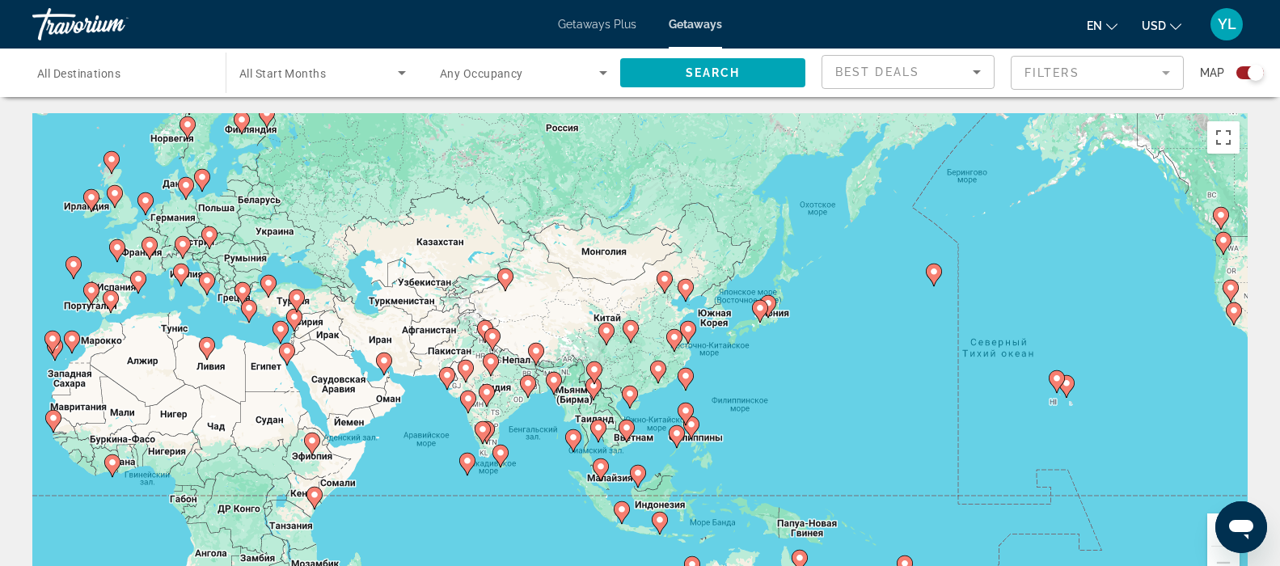
click at [719, 310] on div "Чтобы активировать перетаскивание с помощью клавиатуры, нажмите Alt + Ввод. Пос…" at bounding box center [639, 355] width 1215 height 485
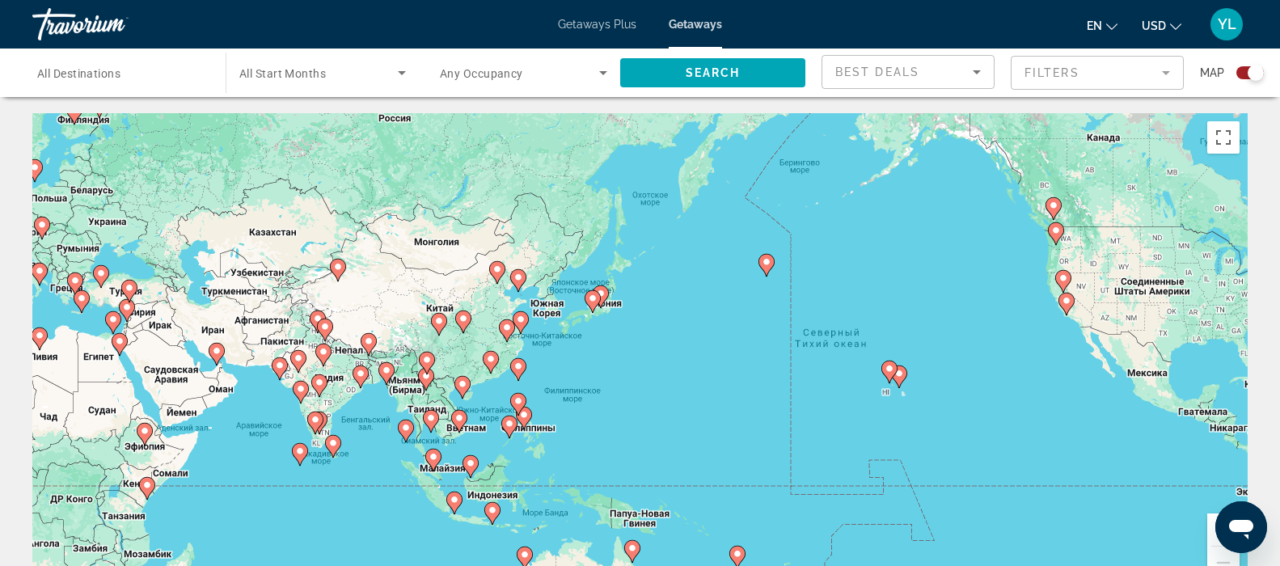
drag, startPoint x: 1026, startPoint y: 428, endPoint x: 855, endPoint y: 418, distance: 170.9
click at [855, 418] on div "Чтобы активировать перетаскивание с помощью клавиатуры, нажмите Alt + Ввод. Пос…" at bounding box center [639, 355] width 1215 height 485
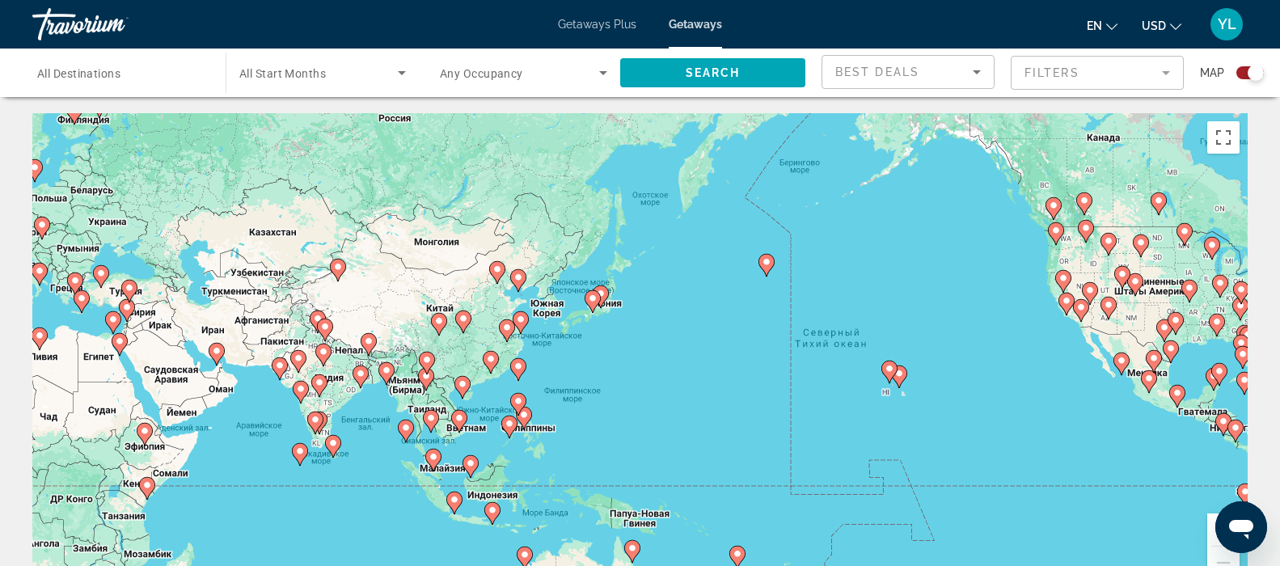
click at [1211, 534] on button "Увеличить" at bounding box center [1223, 529] width 32 height 32
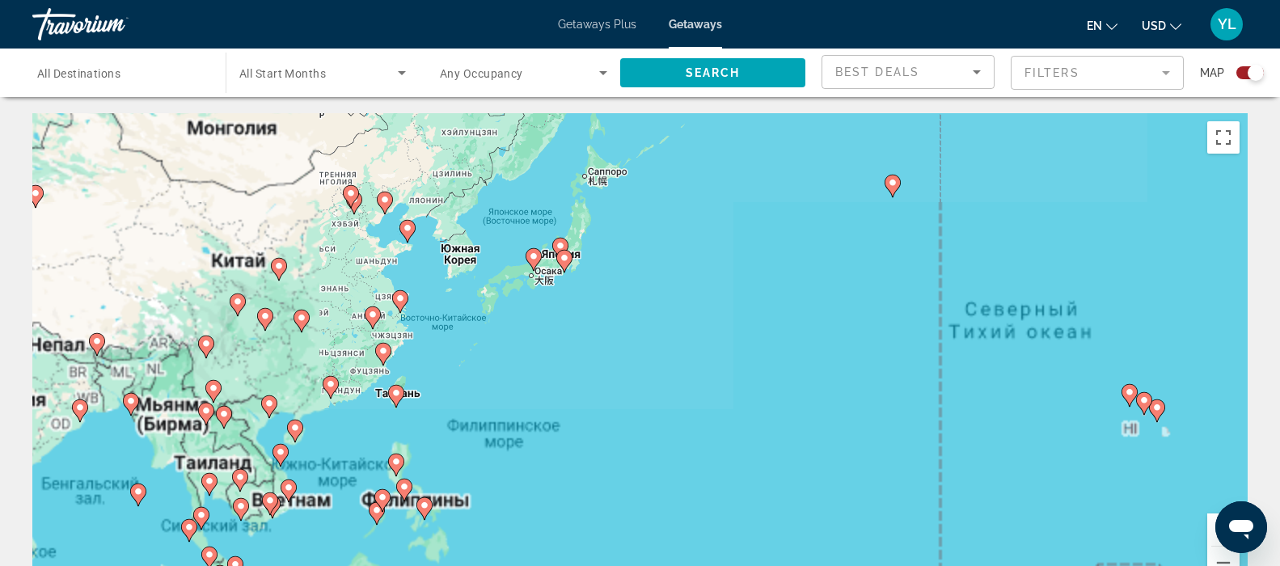
click at [1210, 530] on button "Увеличить" at bounding box center [1223, 529] width 32 height 32
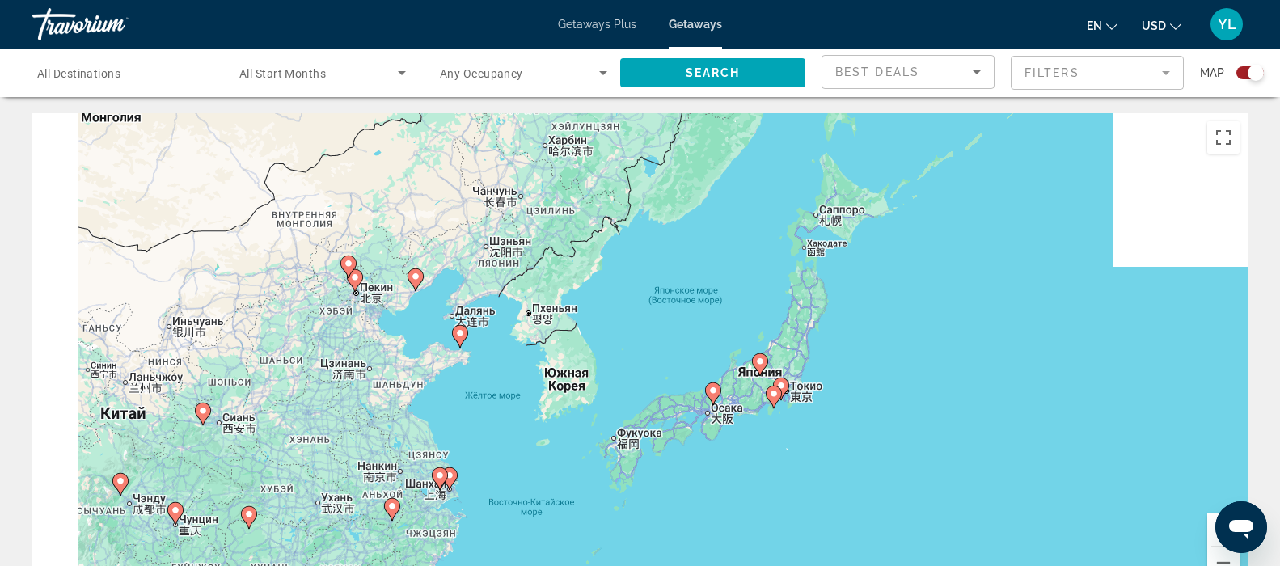
drag, startPoint x: 450, startPoint y: 271, endPoint x: 762, endPoint y: 508, distance: 391.8
click at [761, 507] on div "Чтобы активировать перетаскивание с помощью клавиатуры, нажмите Alt + Ввод. Пос…" at bounding box center [639, 355] width 1215 height 485
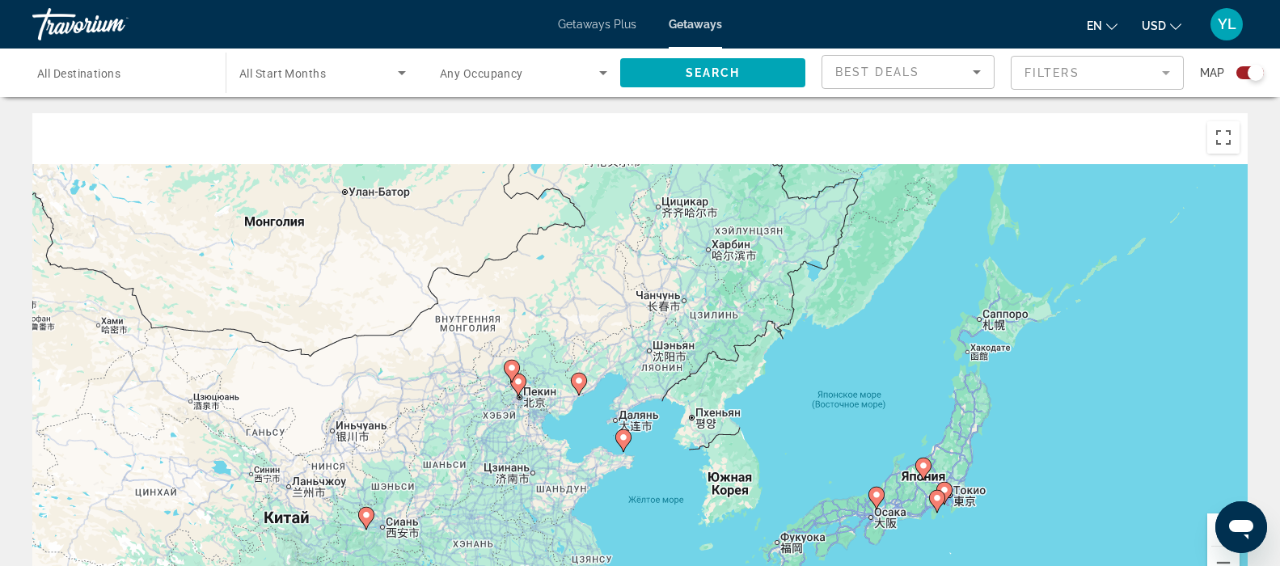
drag, startPoint x: 446, startPoint y: 289, endPoint x: 574, endPoint y: 370, distance: 151.9
click at [574, 370] on div "Чтобы активировать перетаскивание с помощью клавиатуры, нажмите Alt + Ввод. Пос…" at bounding box center [639, 355] width 1215 height 485
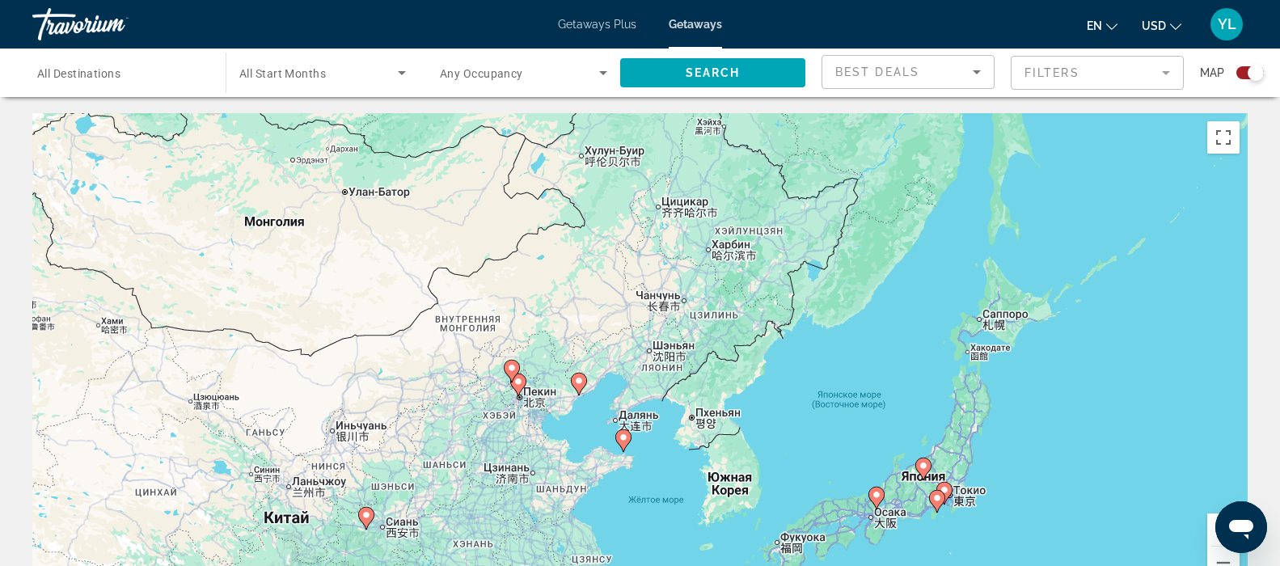
click at [594, 23] on span "Getaways Plus" at bounding box center [597, 24] width 78 height 13
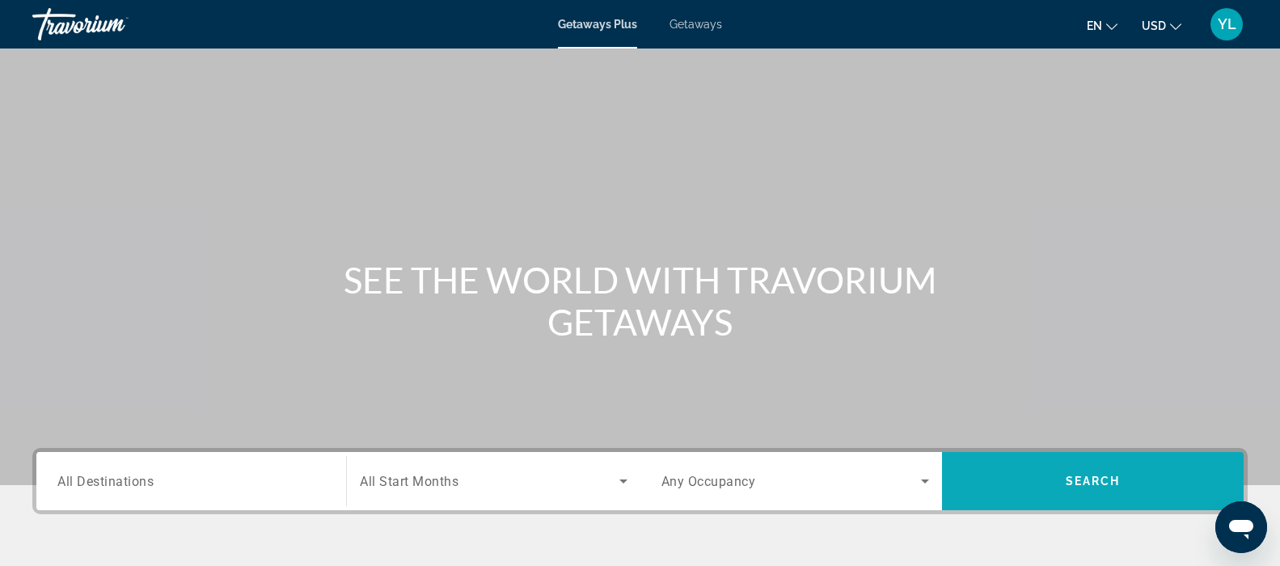
click at [1115, 483] on span "Search" at bounding box center [1093, 481] width 55 height 13
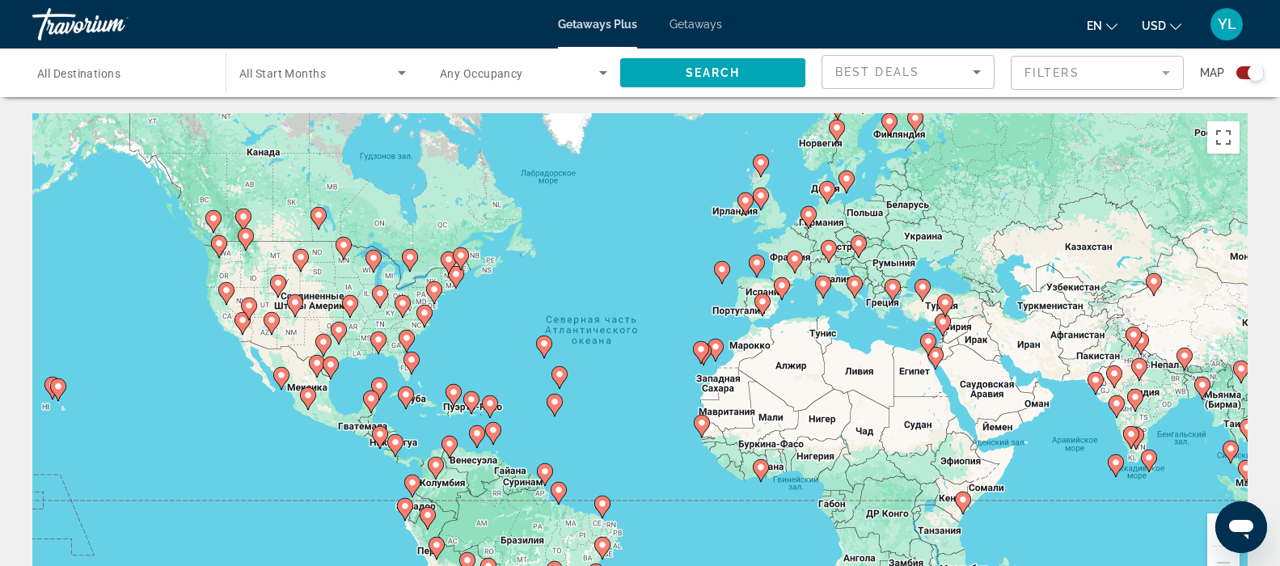
click at [405, 72] on icon "Search widget" at bounding box center [402, 73] width 8 height 4
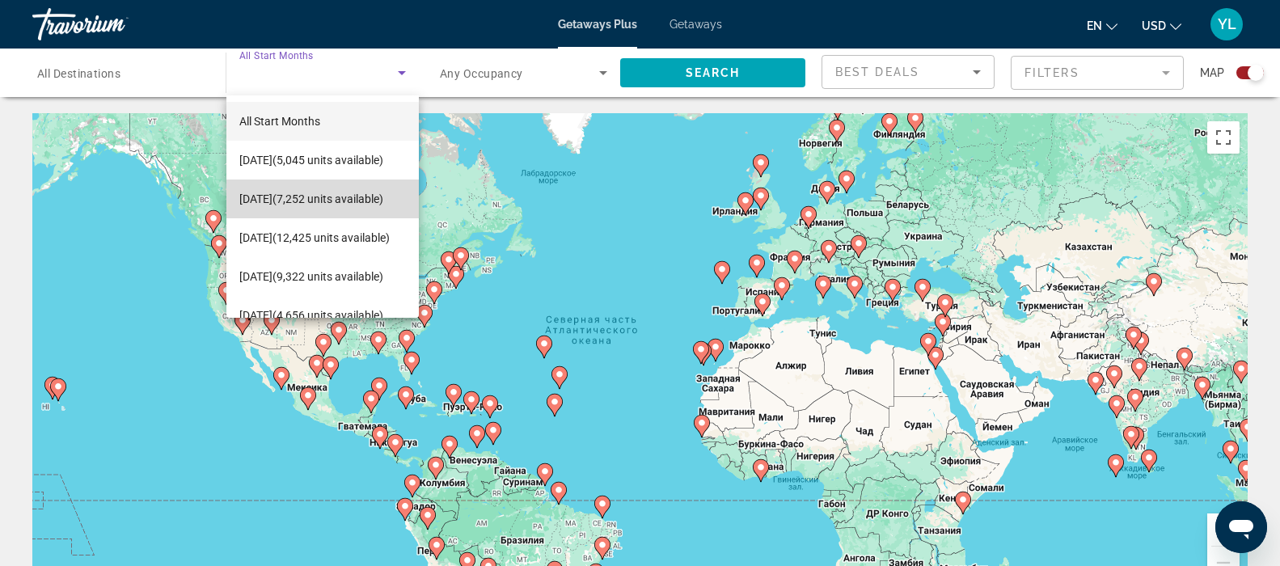
click at [327, 190] on span "[DATE] (7,252 units available)" at bounding box center [311, 198] width 144 height 19
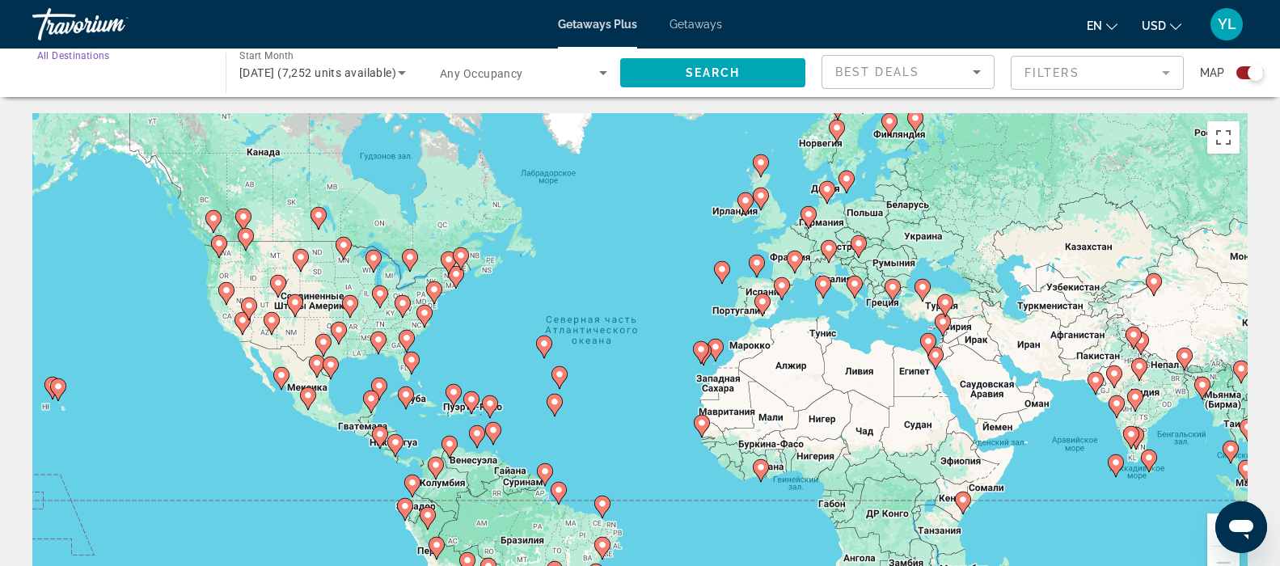
click at [133, 76] on input "Destination All Destinations" at bounding box center [120, 73] width 167 height 19
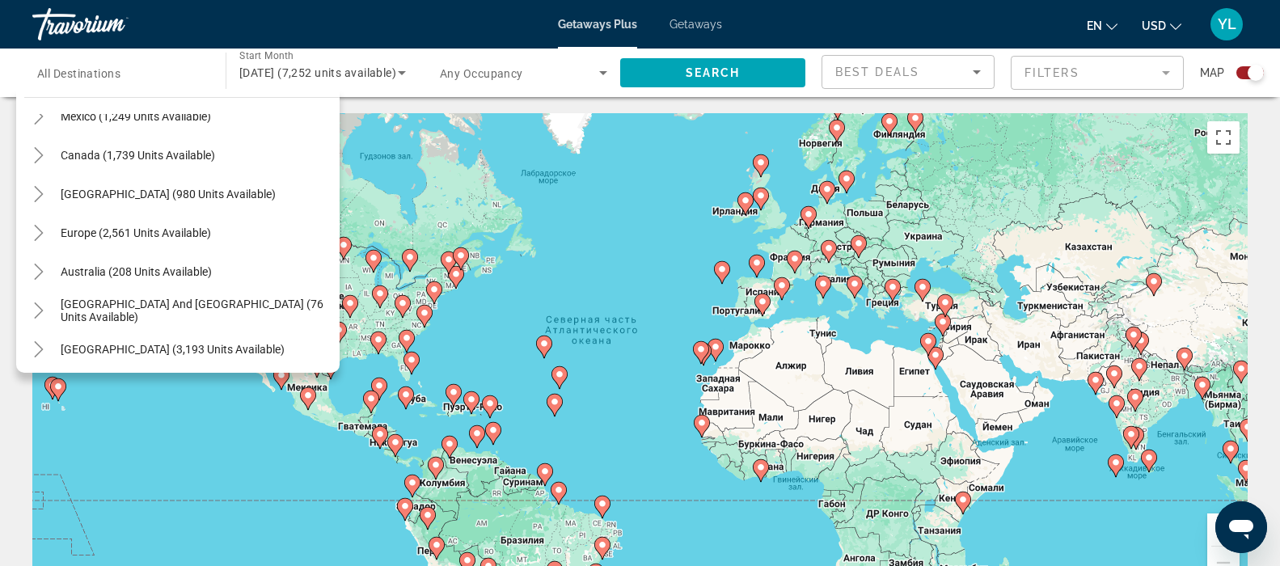
scroll to position [171, 0]
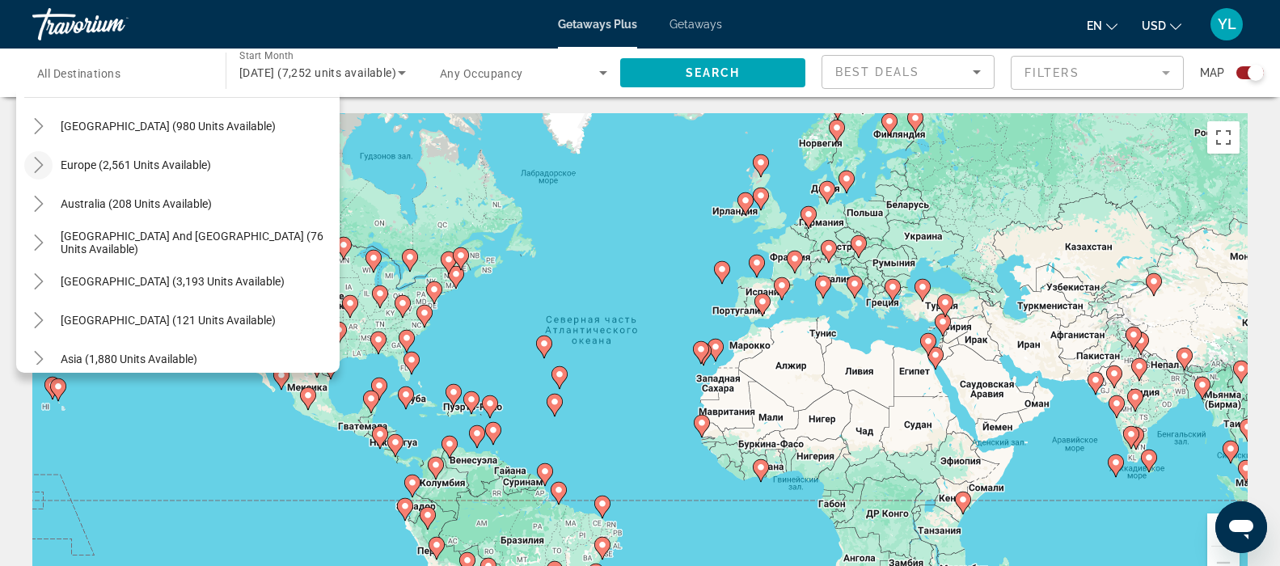
click at [39, 166] on icon "Toggle Europe (2,561 units available)" at bounding box center [39, 165] width 16 height 16
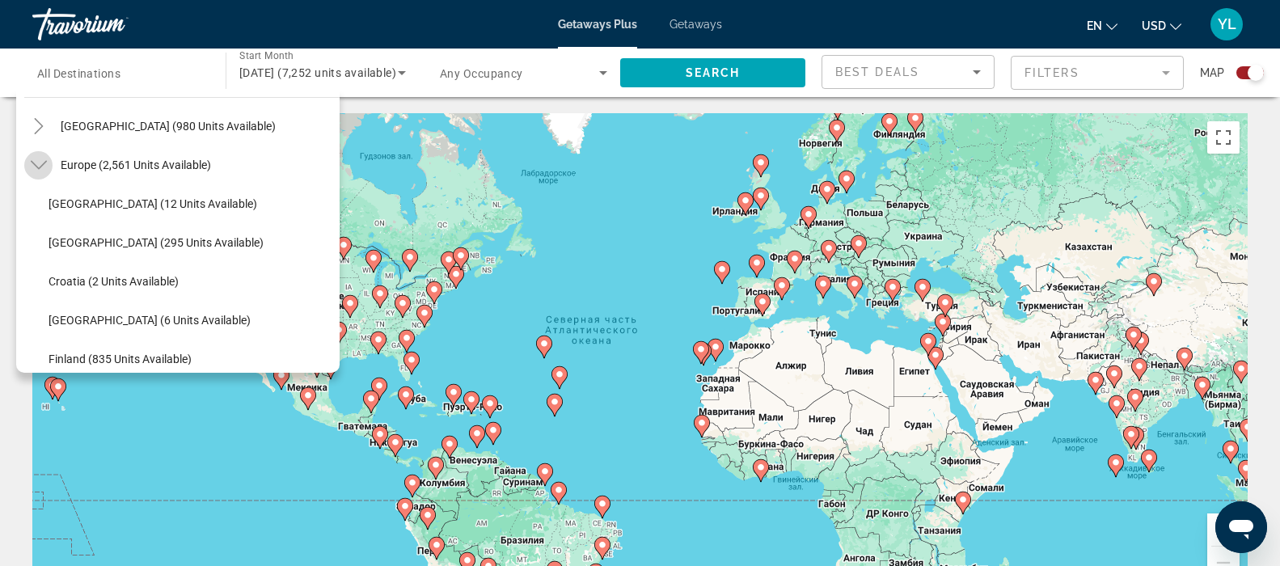
scroll to position [202, 0]
